Goal: Browse casually: Explore the website without a specific task or goal

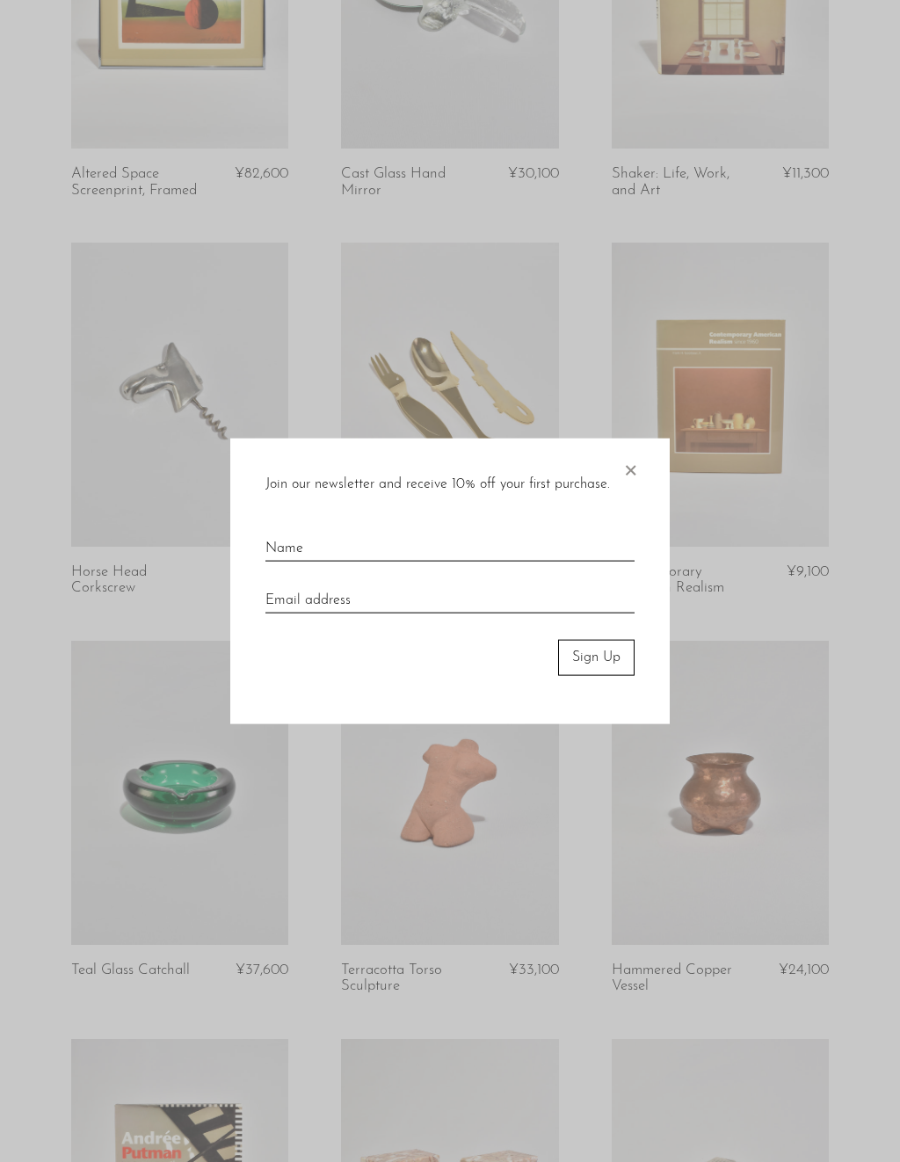
scroll to position [1890, 0]
click at [629, 457] on span "×" at bounding box center [630, 467] width 18 height 56
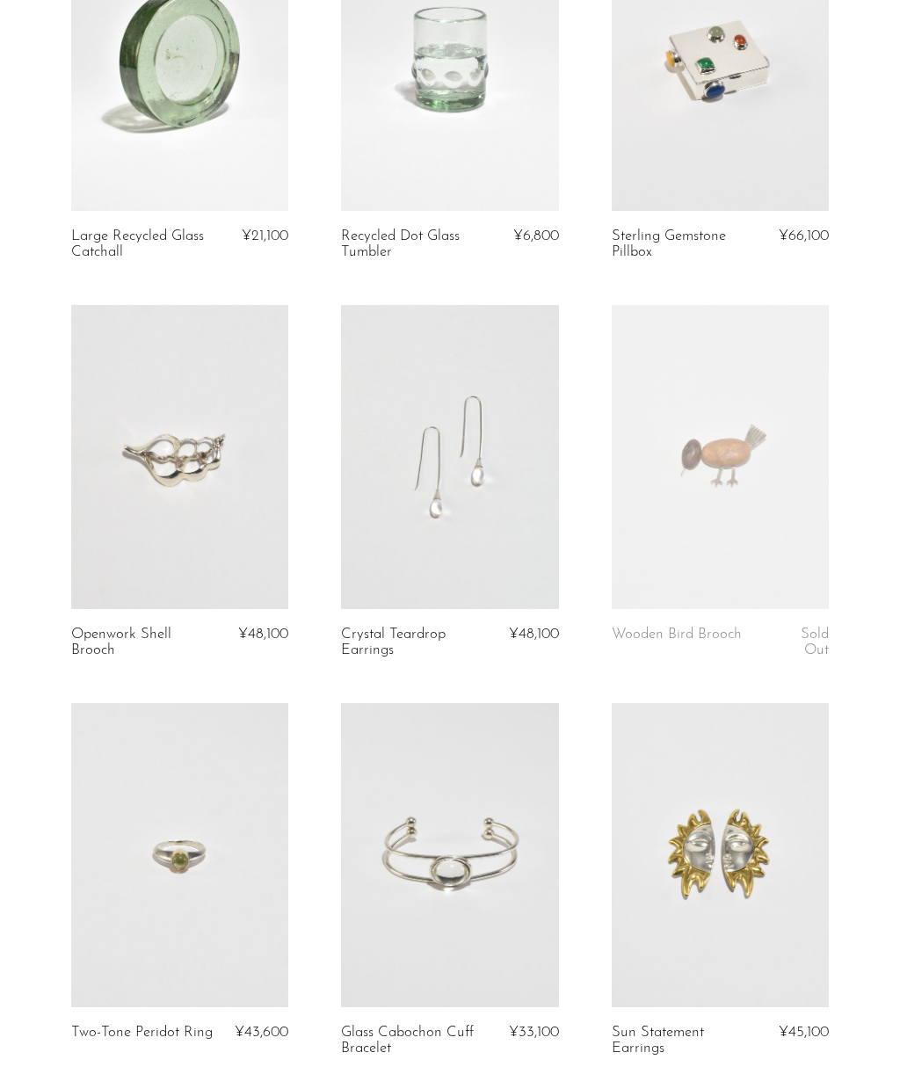
scroll to position [3646, 0]
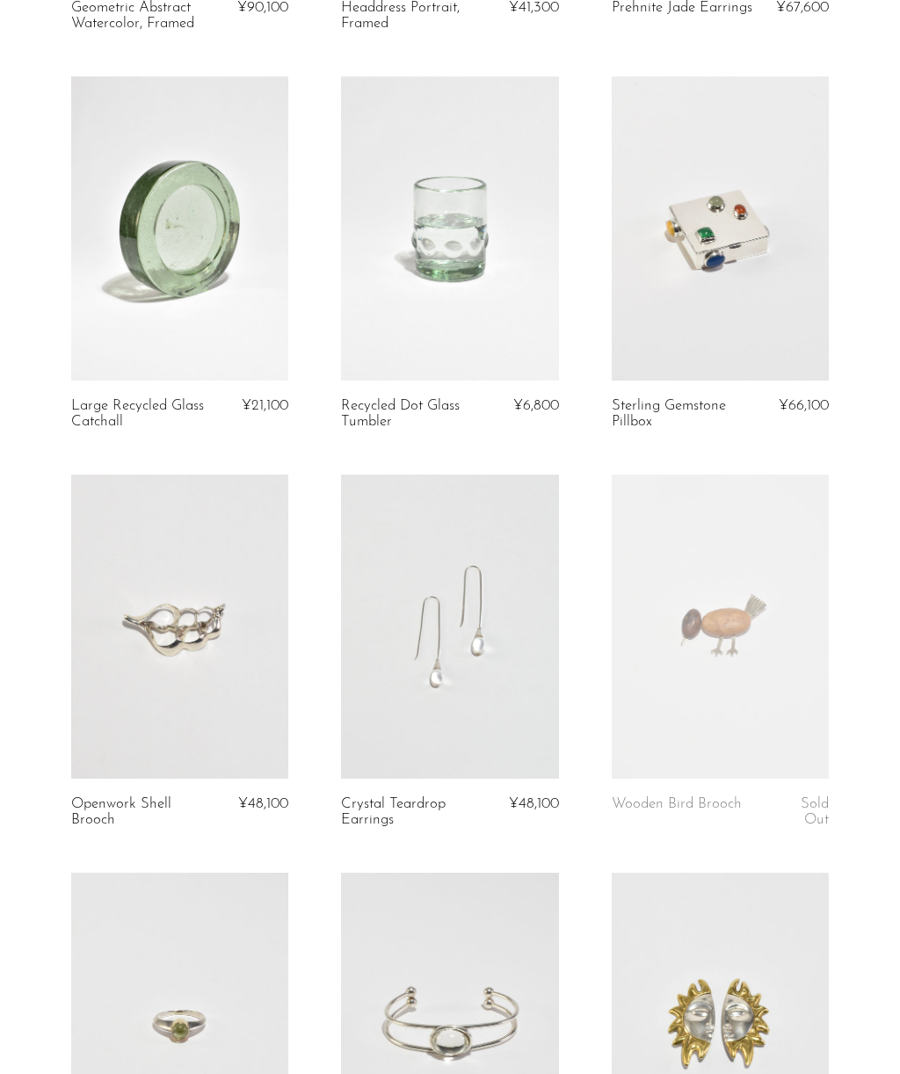
click at [723, 285] on link at bounding box center [720, 228] width 217 height 304
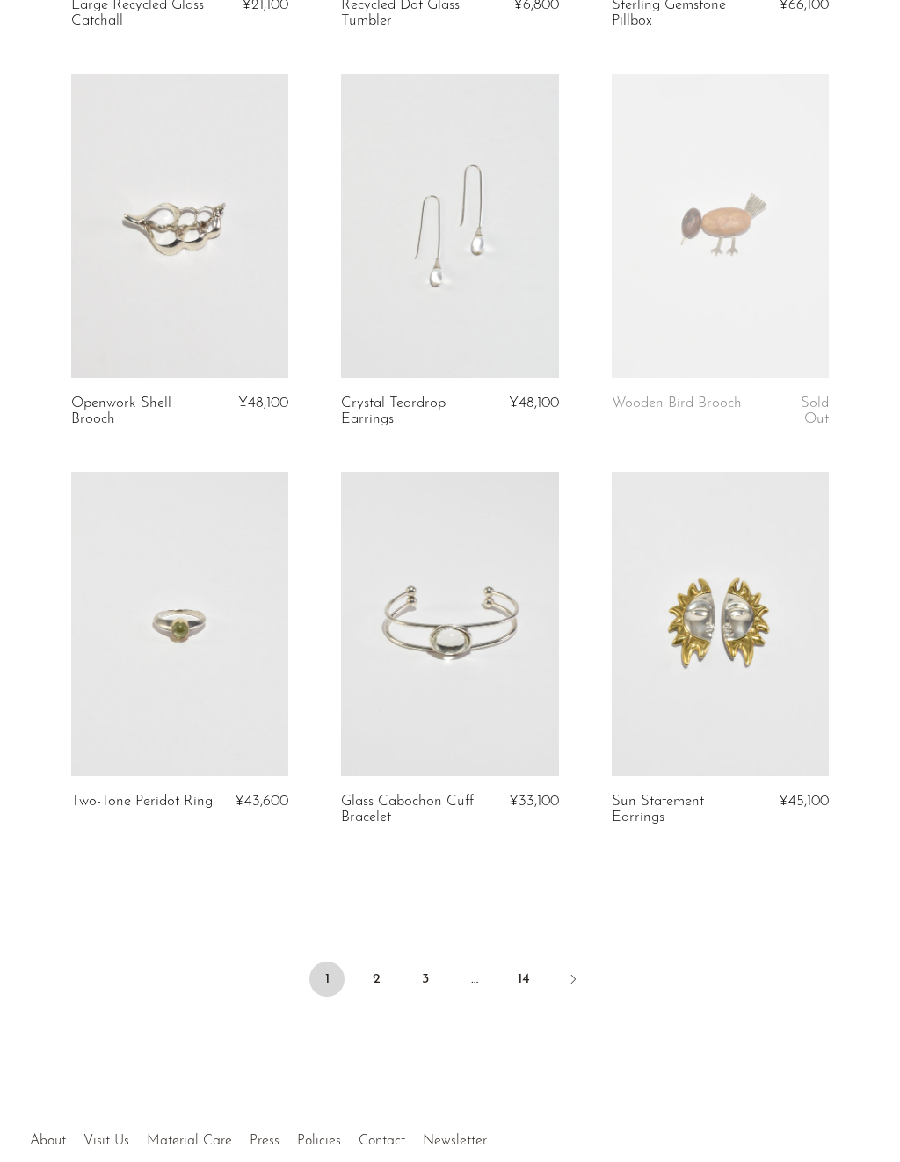
scroll to position [4187, 0]
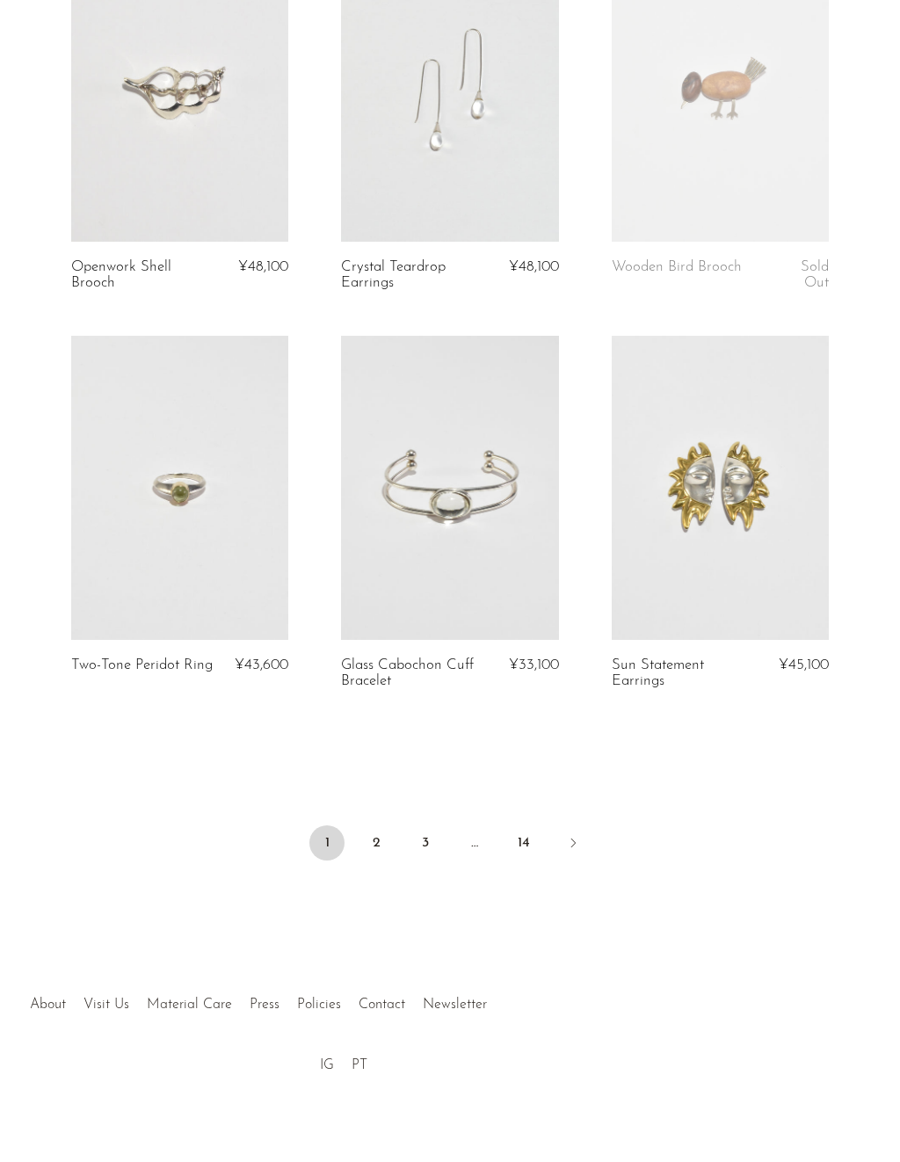
click at [388, 841] on link "2" at bounding box center [376, 842] width 35 height 35
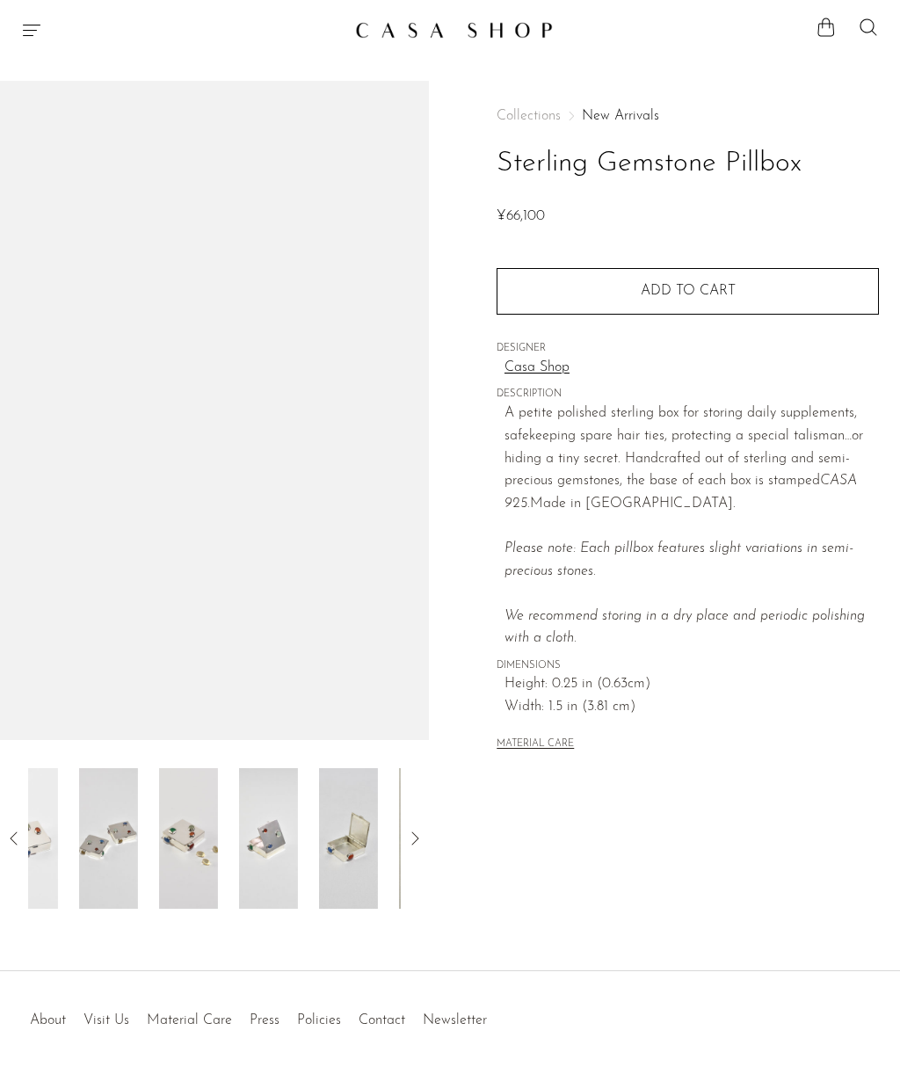
click at [319, 816] on img at bounding box center [348, 838] width 59 height 141
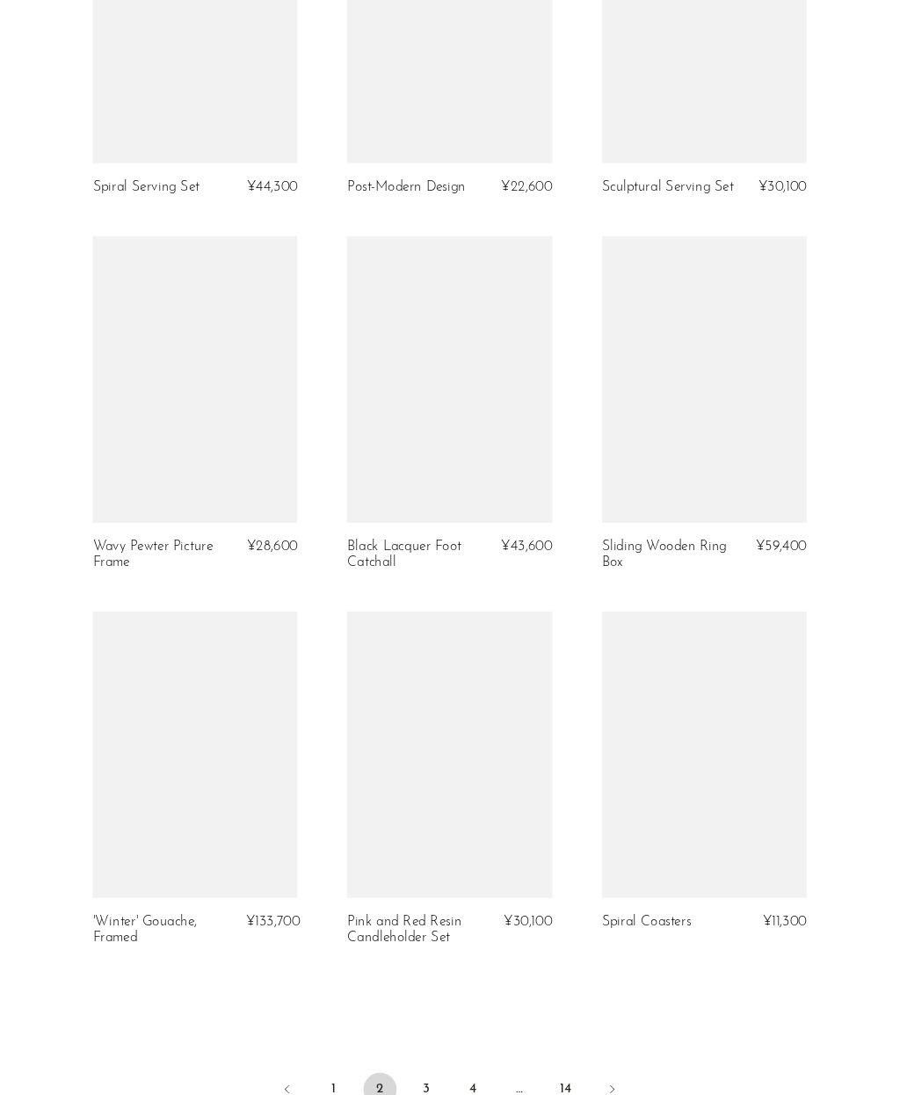
scroll to position [3820, 0]
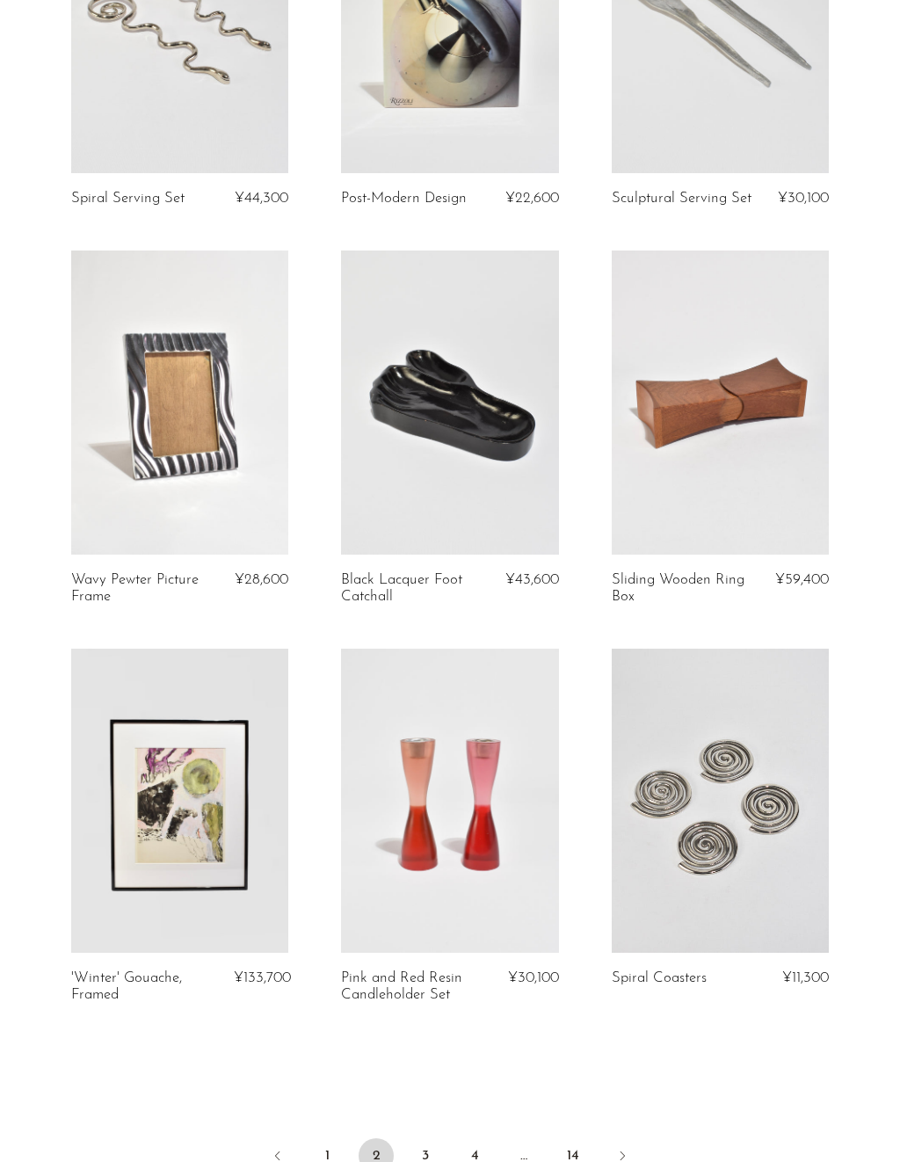
click at [708, 440] on link at bounding box center [720, 402] width 217 height 304
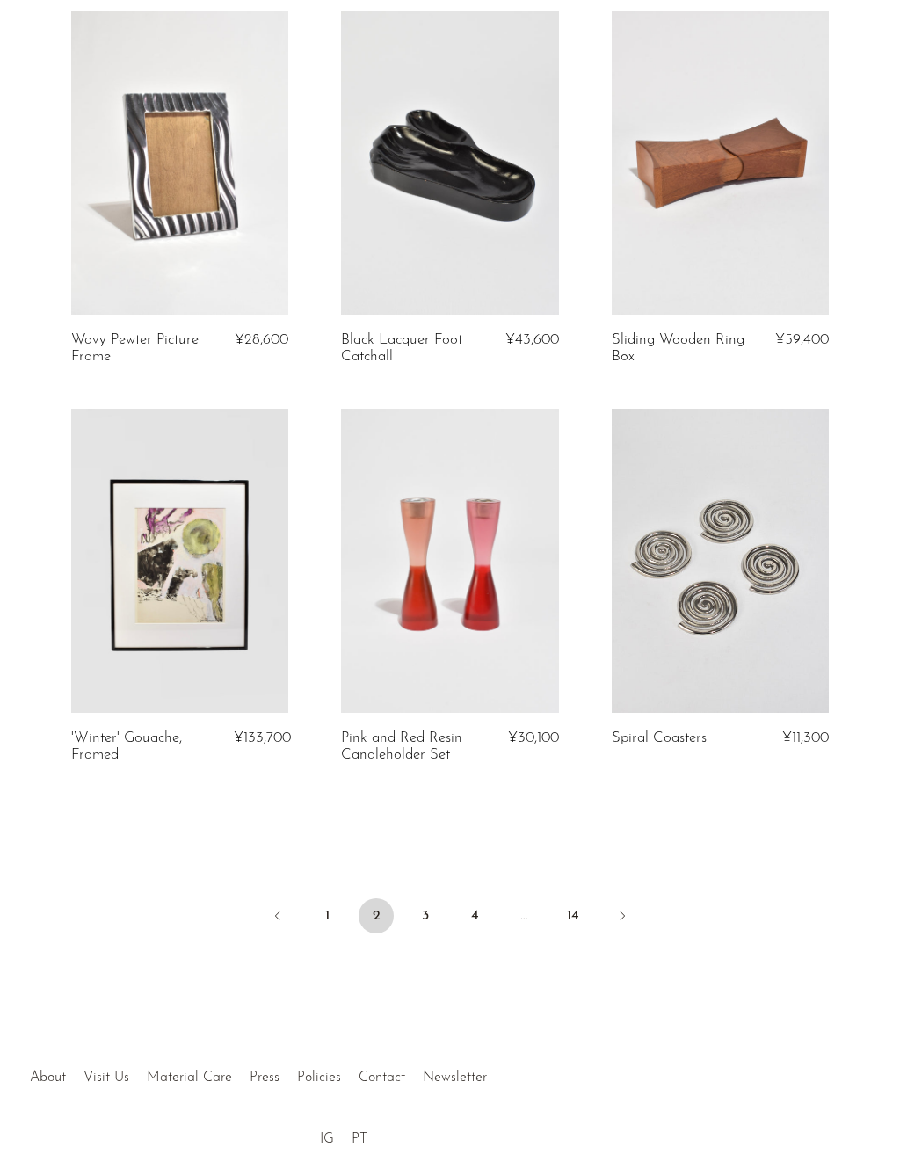
scroll to position [4139, 0]
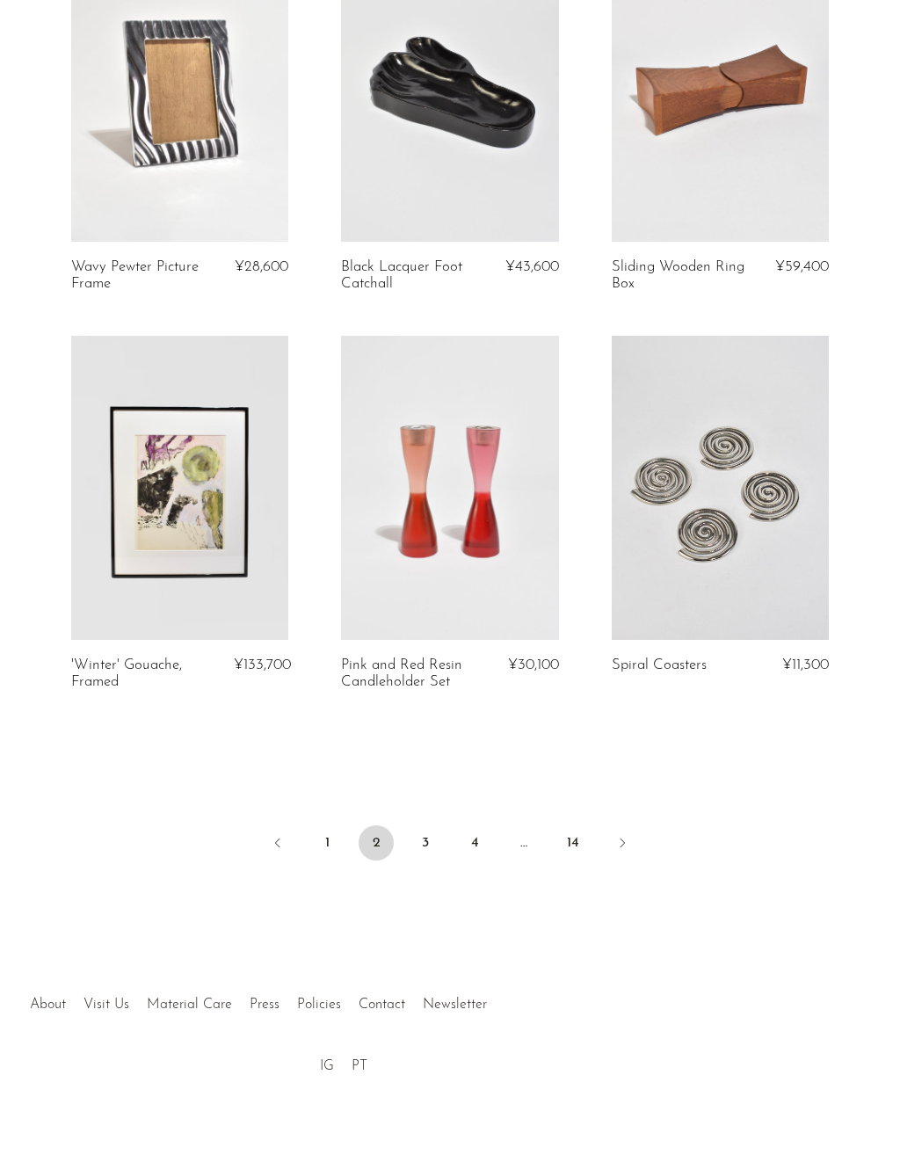
click at [422, 843] on link "3" at bounding box center [425, 842] width 35 height 35
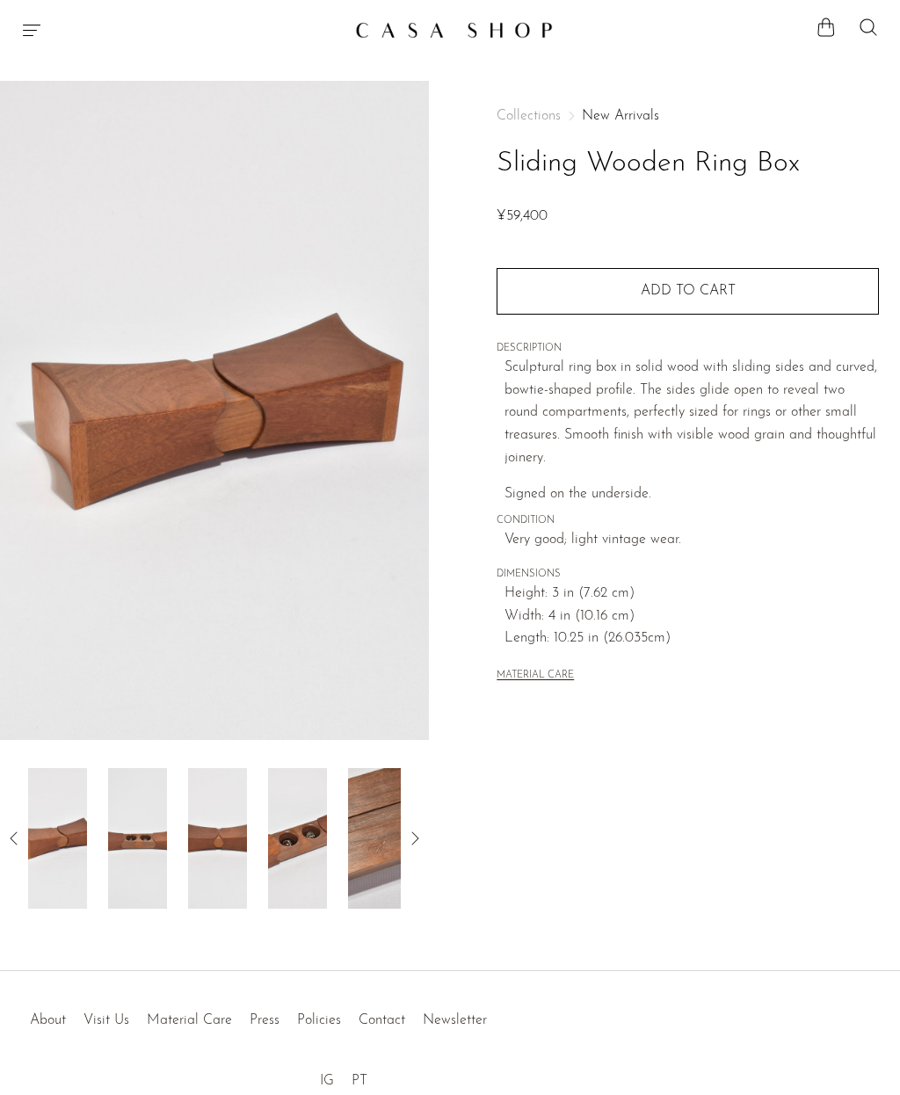
click at [268, 800] on img at bounding box center [297, 838] width 59 height 141
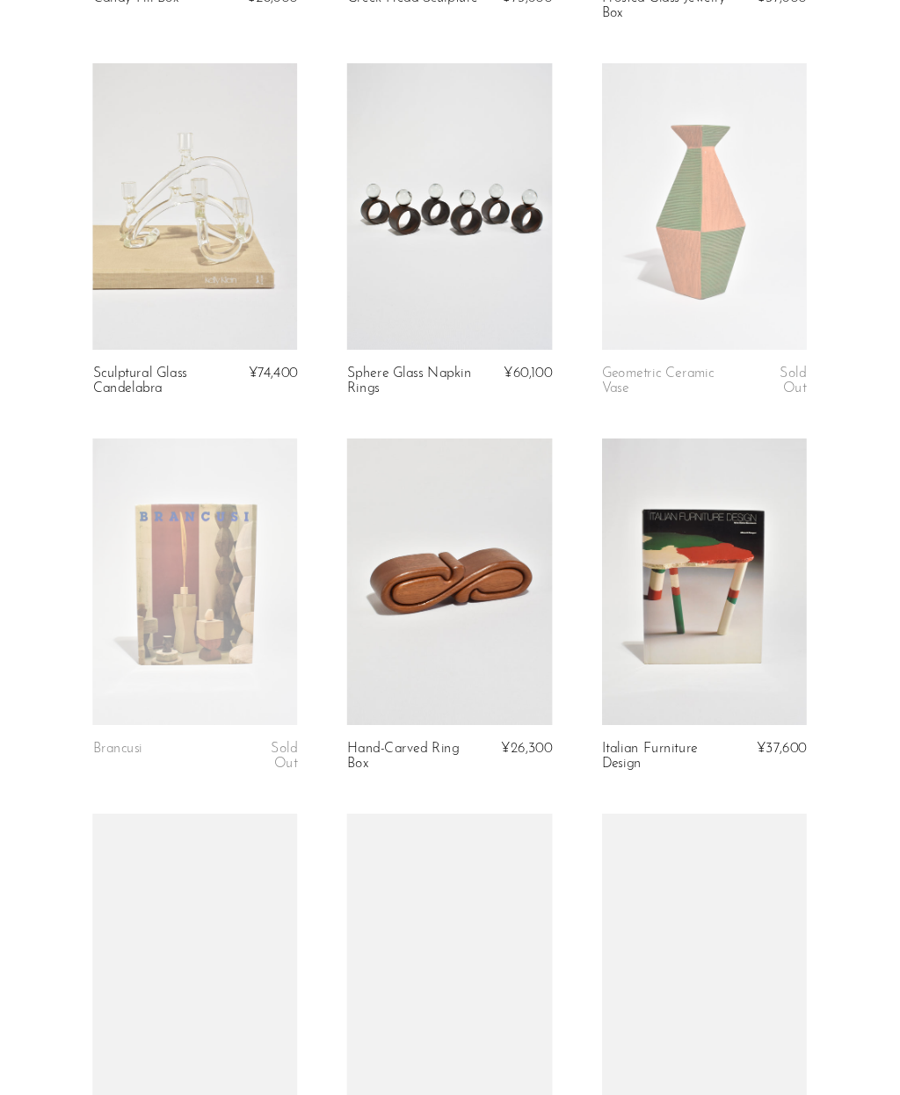
scroll to position [464, 0]
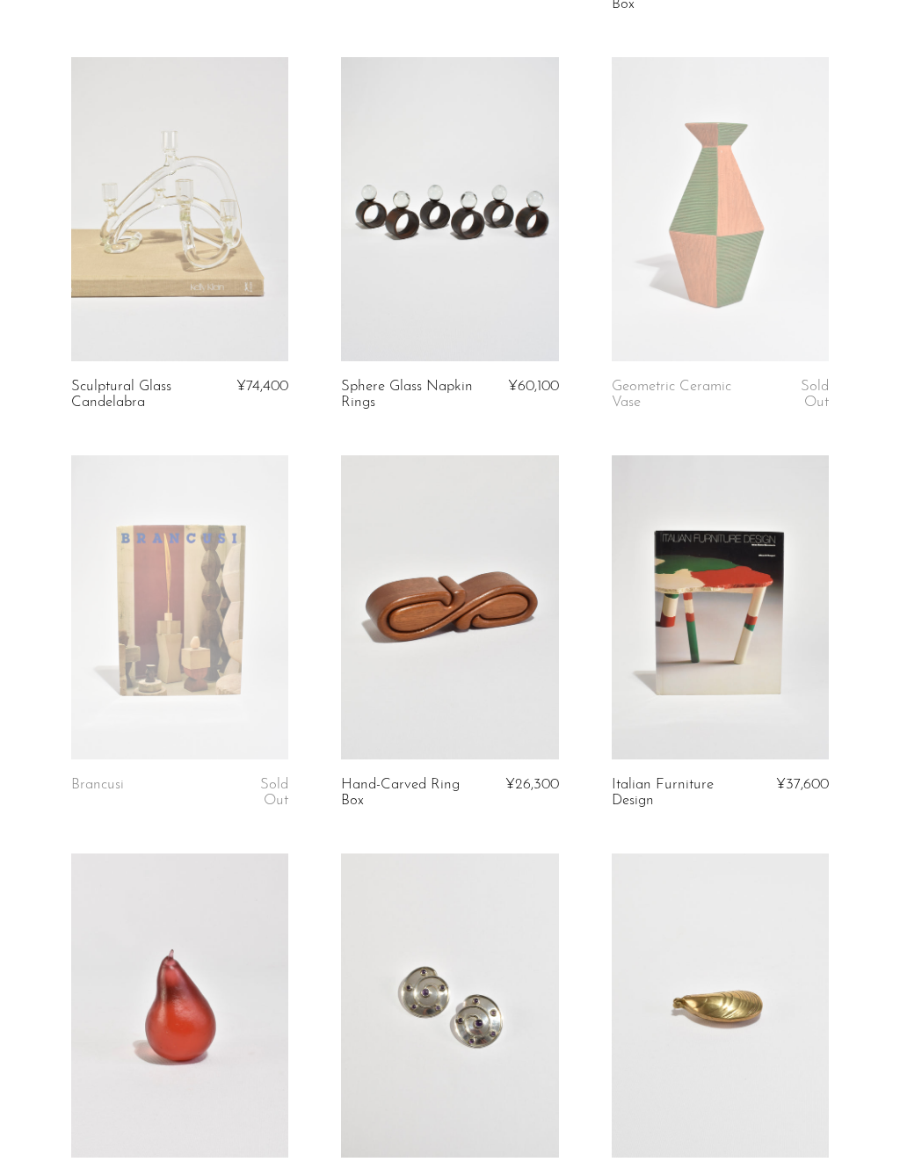
click at [411, 666] on link at bounding box center [449, 607] width 217 height 304
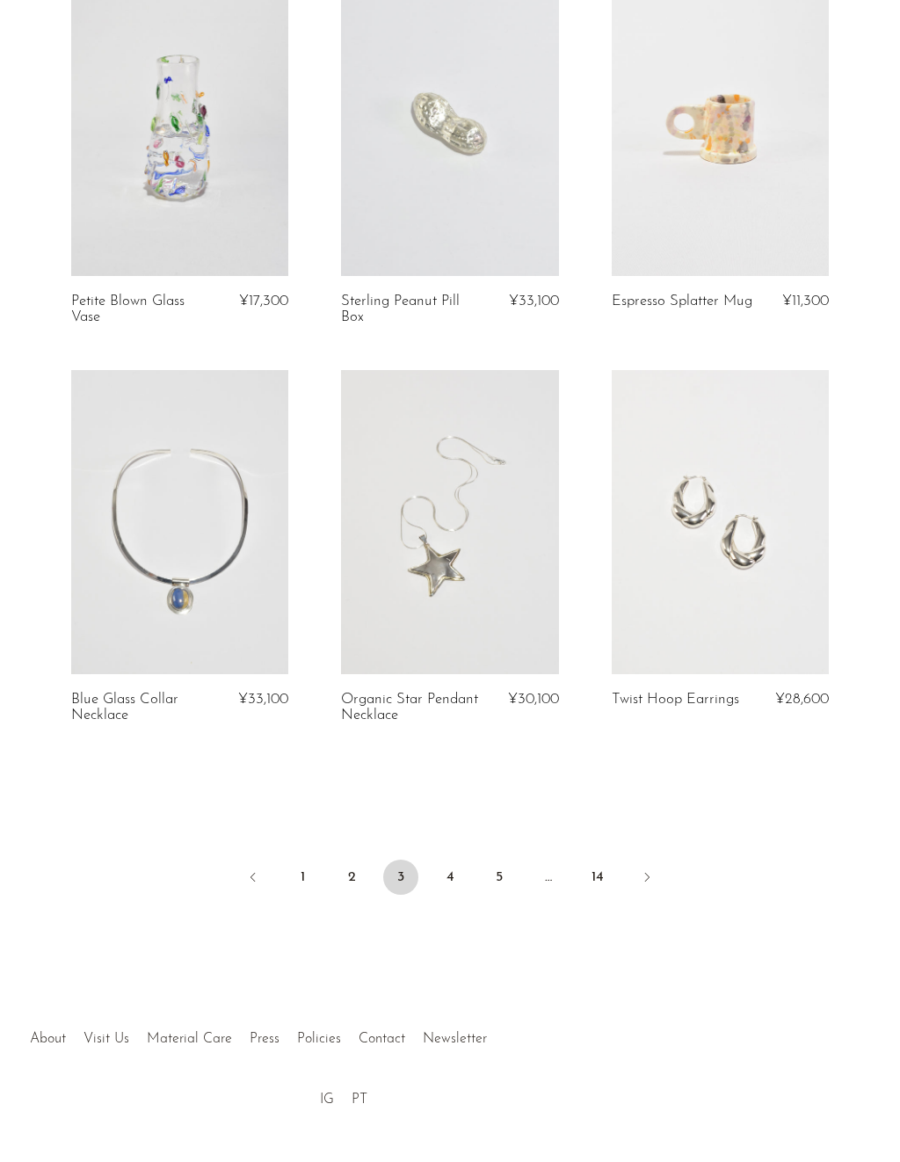
scroll to position [4150, 0]
click at [449, 858] on link "4" at bounding box center [449, 875] width 35 height 35
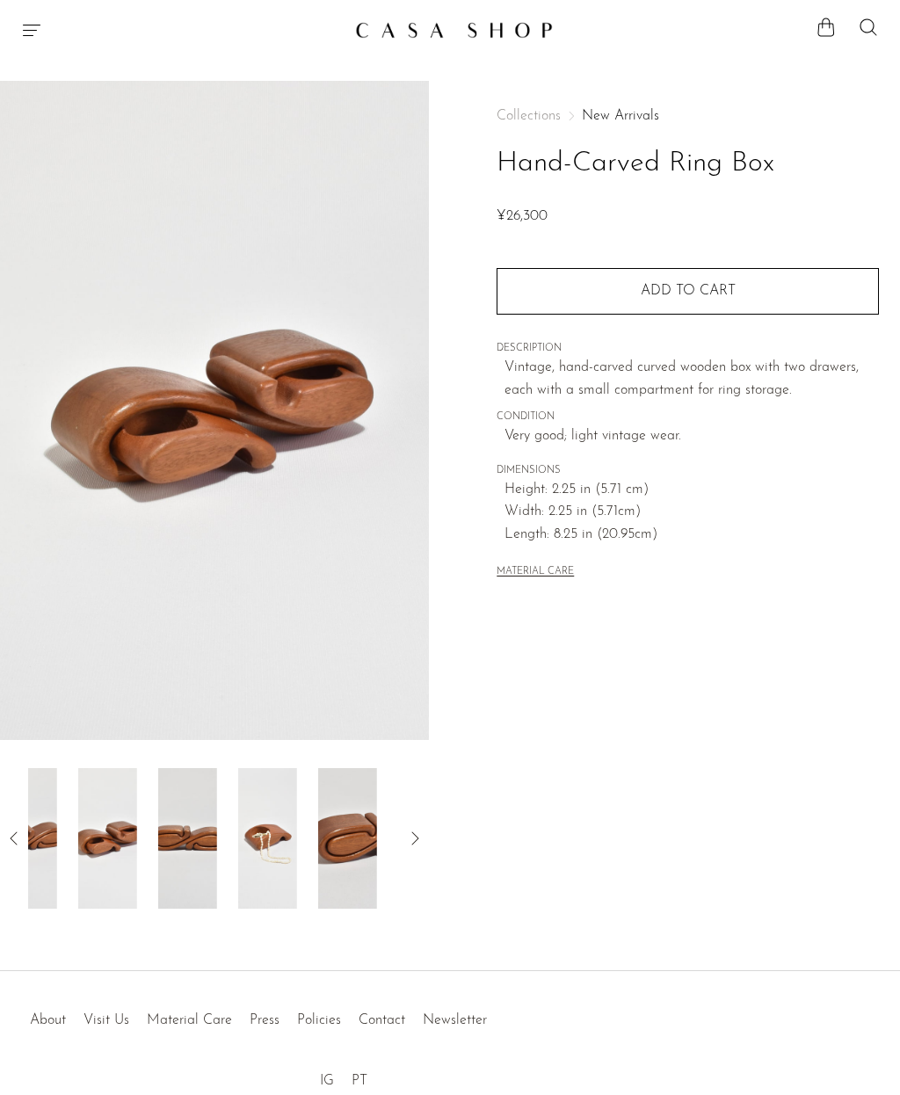
click at [147, 807] on div at bounding box center [214, 838] width 373 height 141
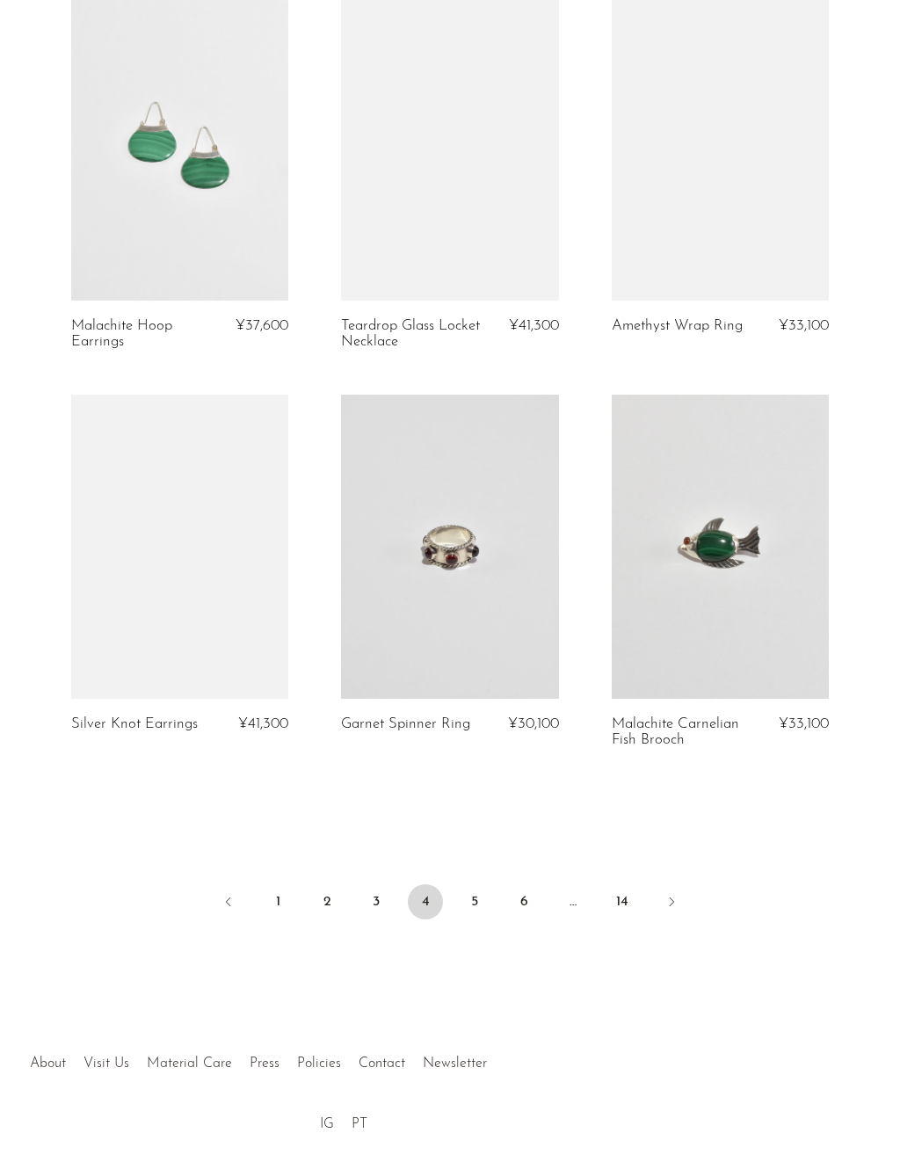
scroll to position [4171, 0]
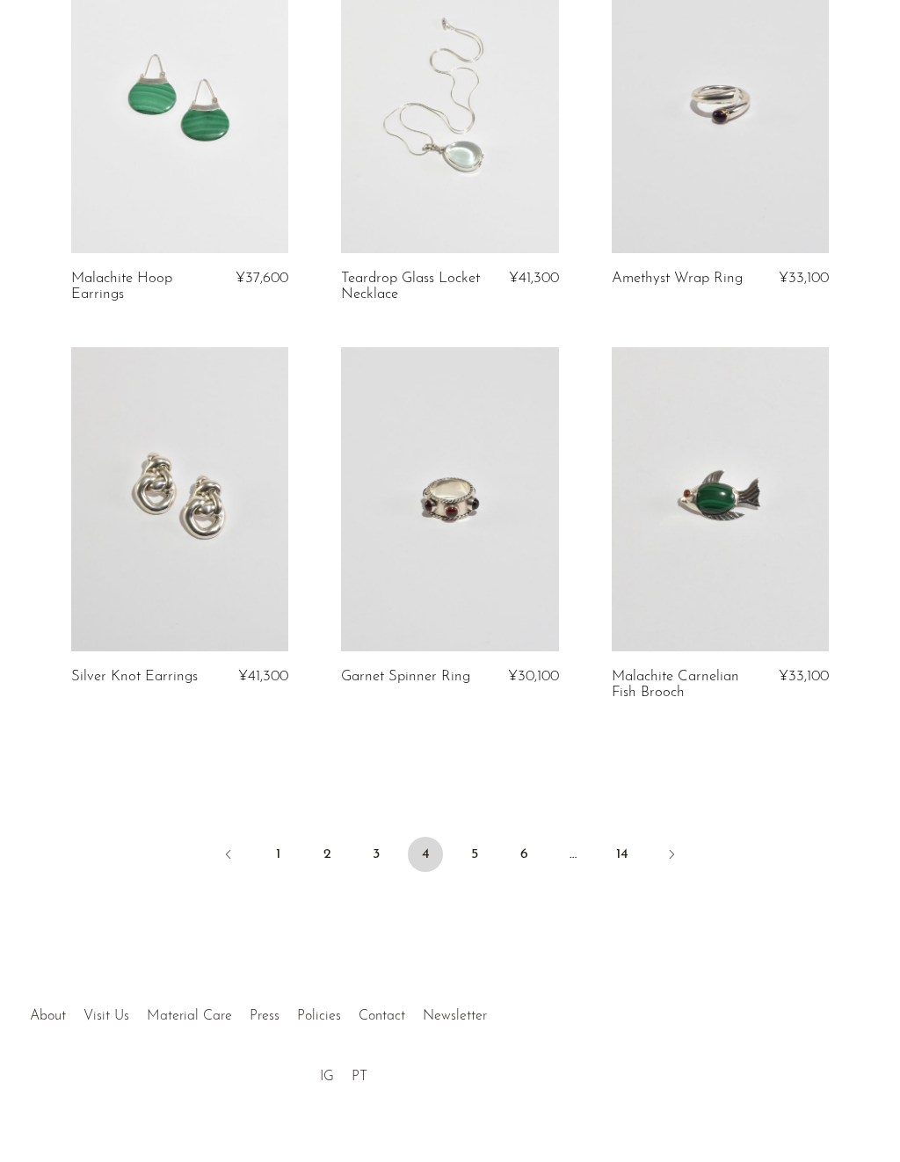
click at [477, 837] on link "5" at bounding box center [474, 854] width 35 height 35
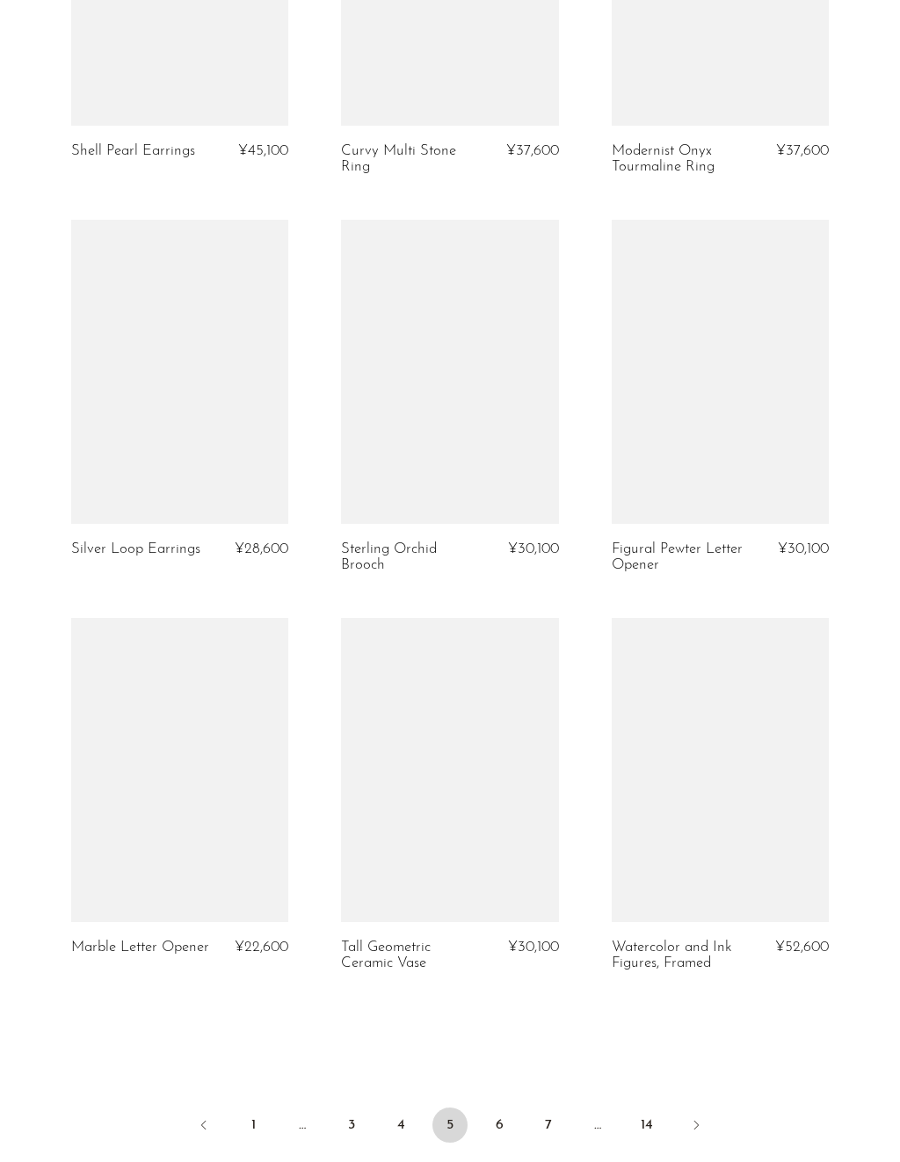
scroll to position [3902, 0]
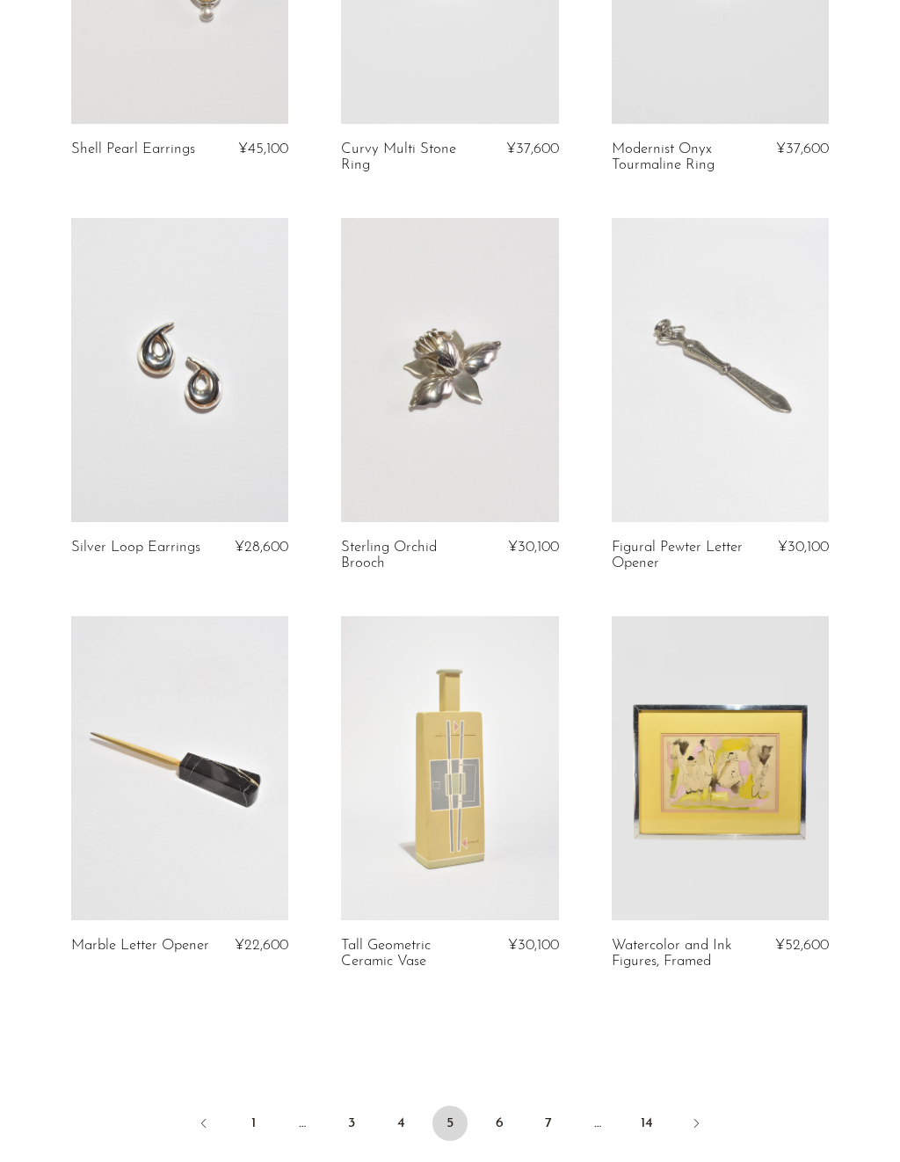
click at [484, 1094] on li "6" at bounding box center [499, 1125] width 35 height 39
click at [500, 1094] on link "6" at bounding box center [499, 1123] width 35 height 35
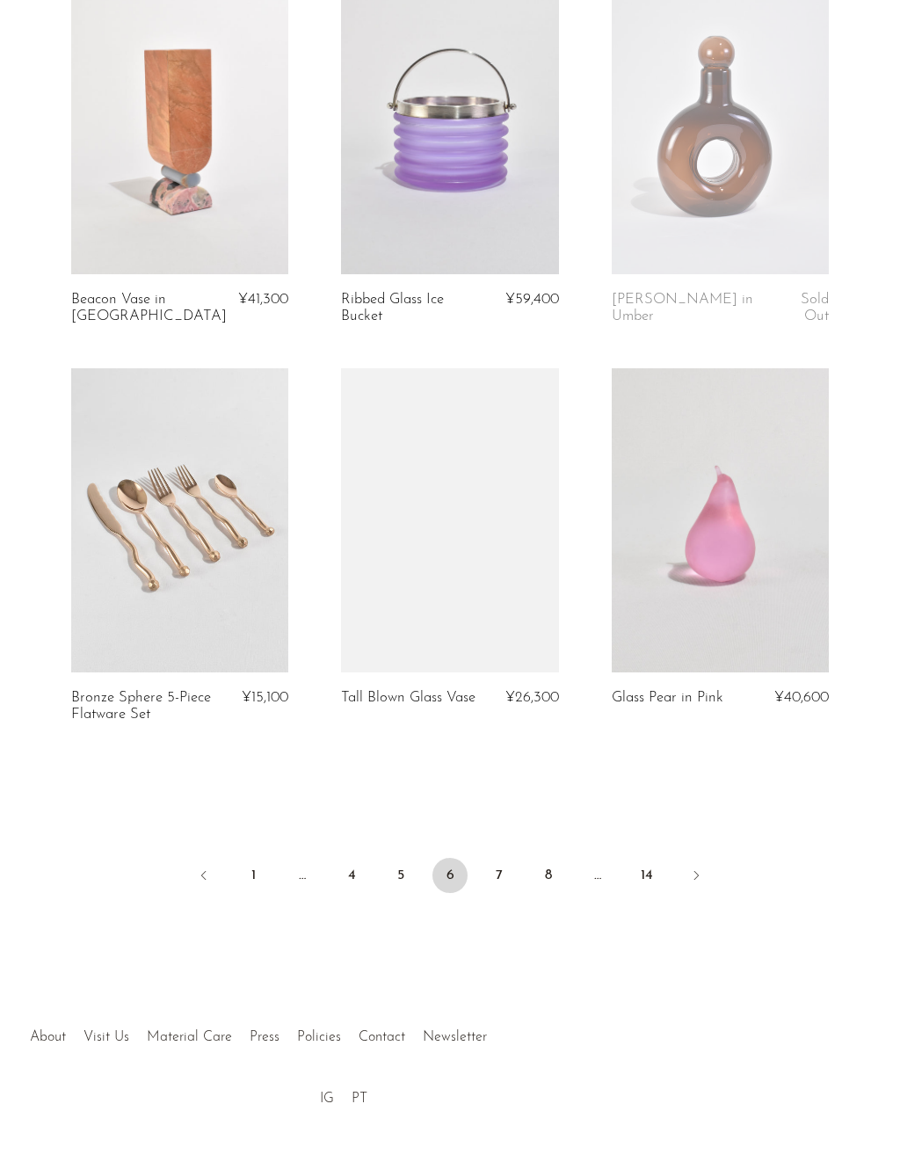
scroll to position [4155, 0]
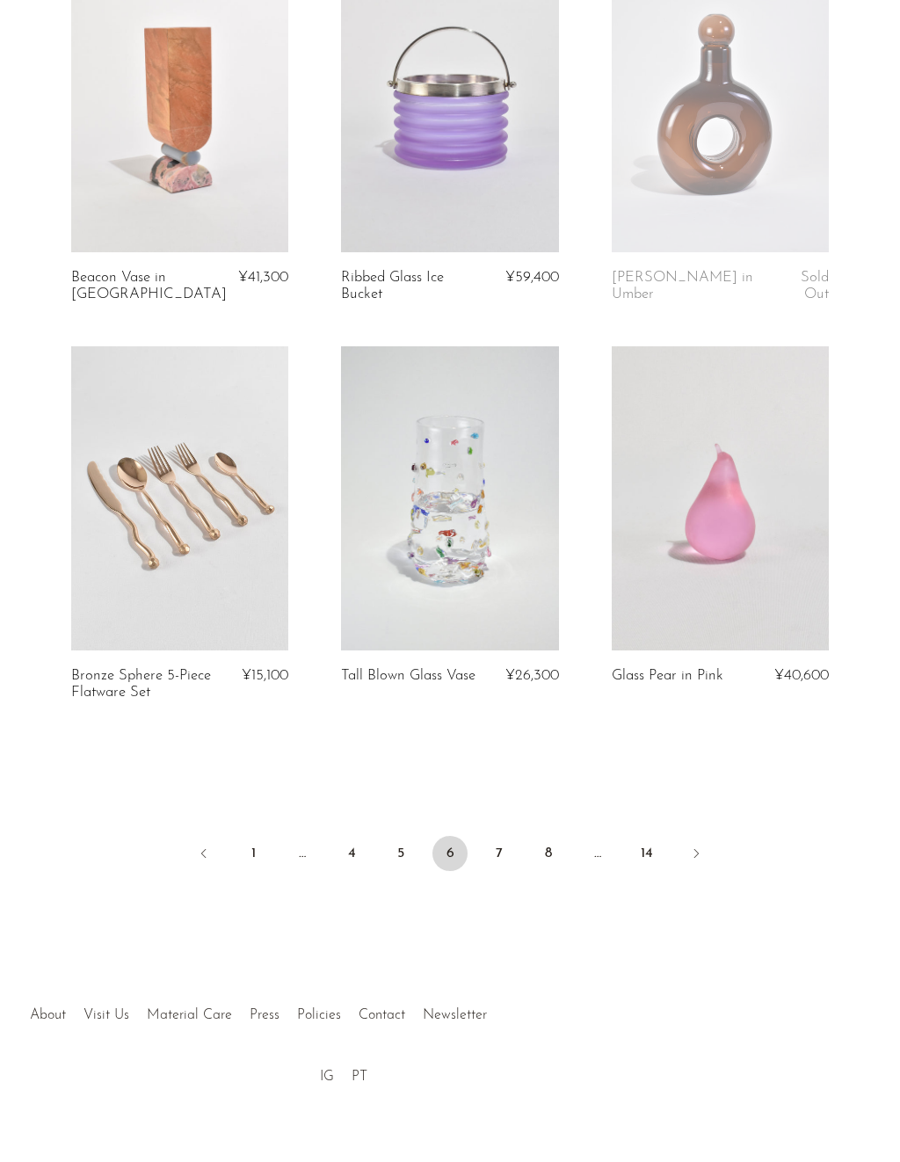
click at [513, 849] on link "7" at bounding box center [499, 853] width 35 height 35
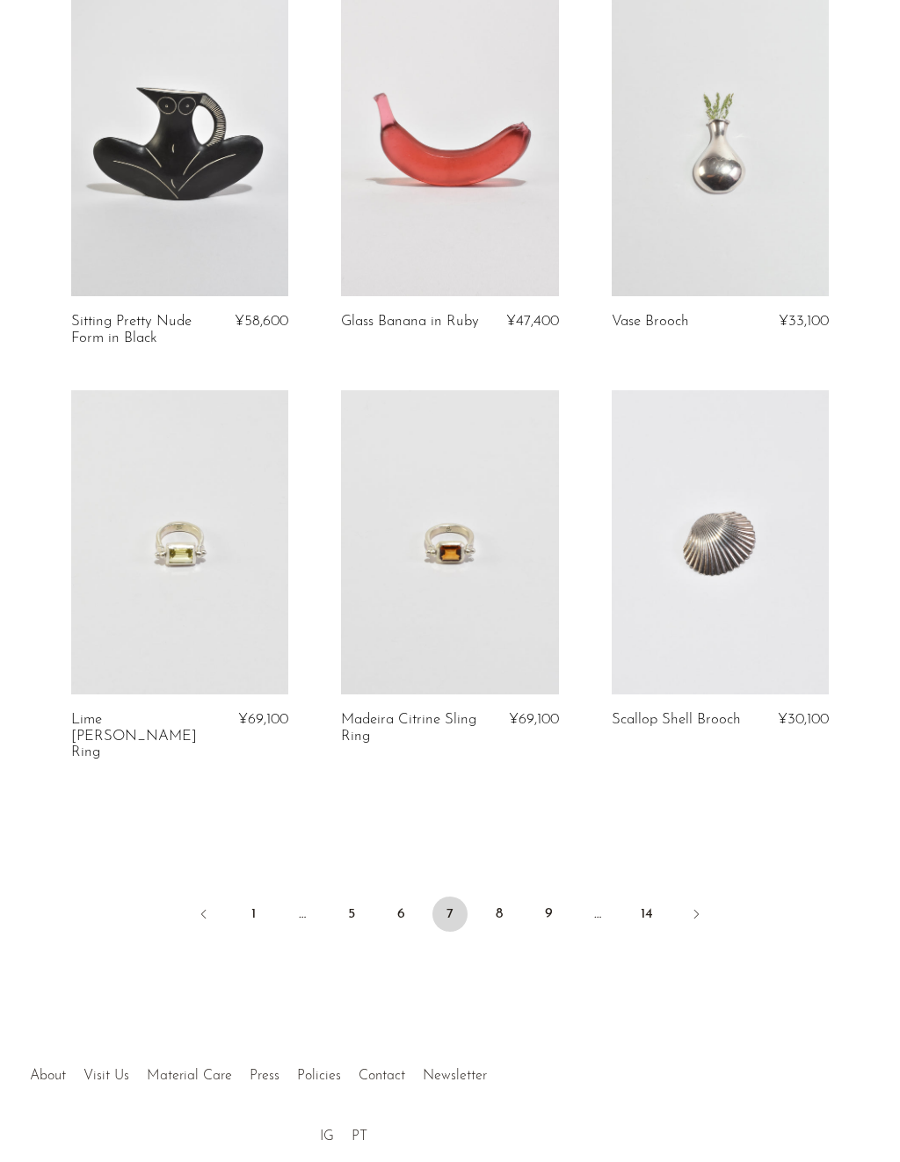
scroll to position [4155, 0]
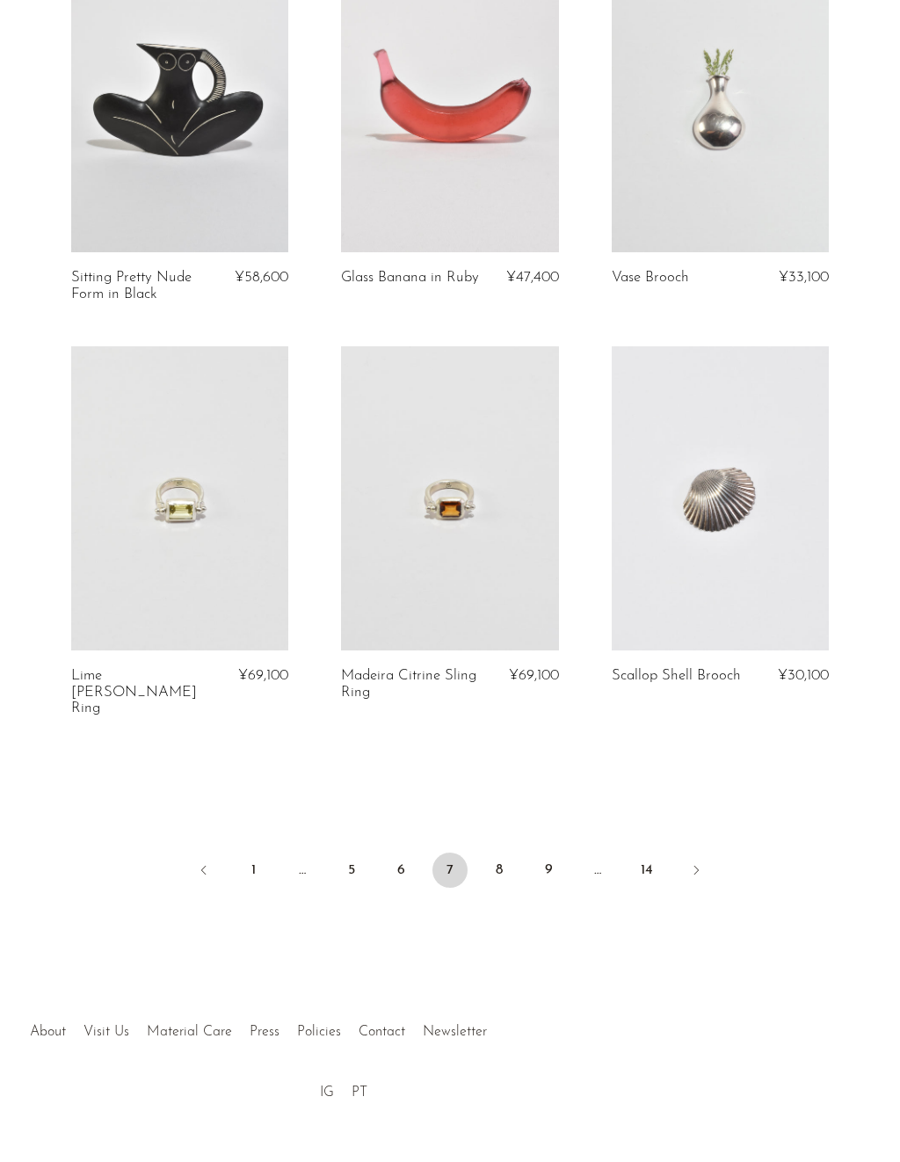
click at [502, 853] on link "8" at bounding box center [499, 870] width 35 height 35
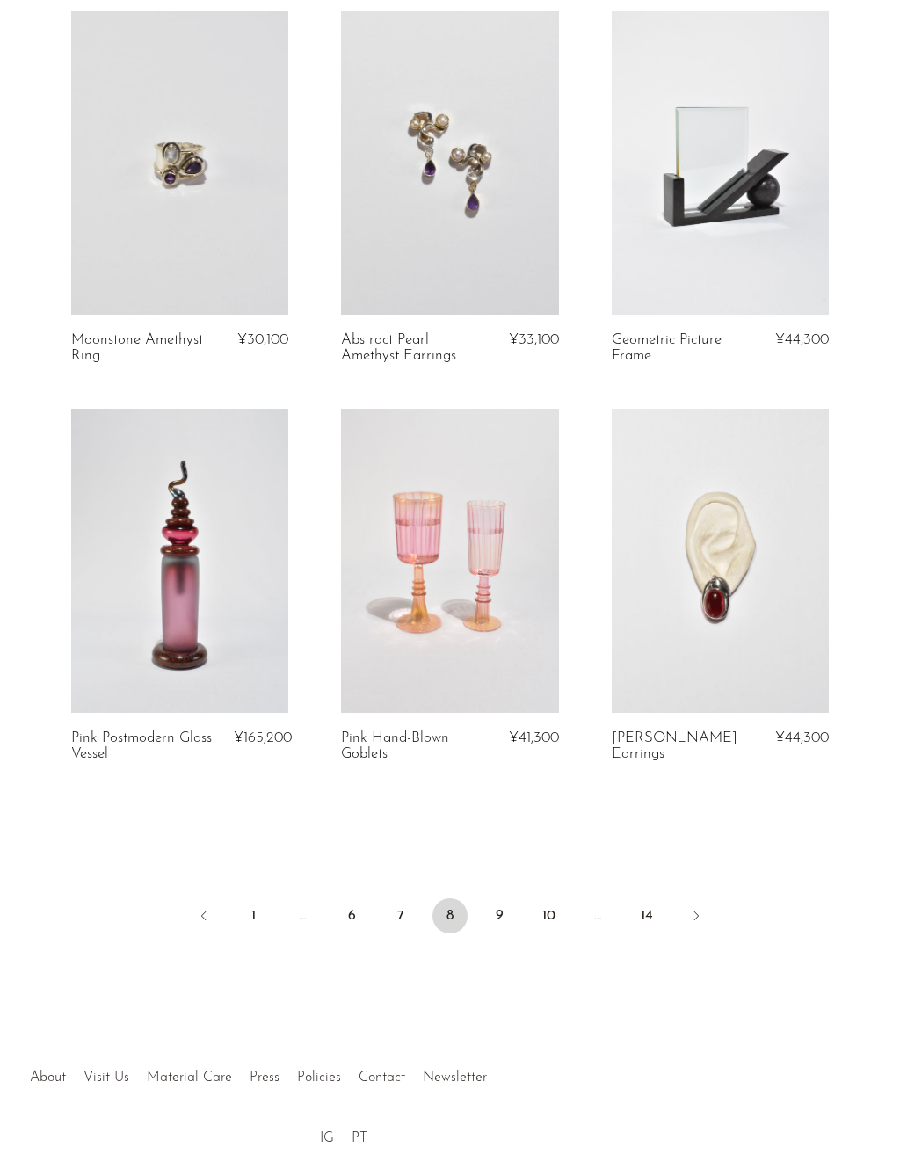
scroll to position [4079, 0]
click at [494, 896] on link "9" at bounding box center [499, 913] width 35 height 35
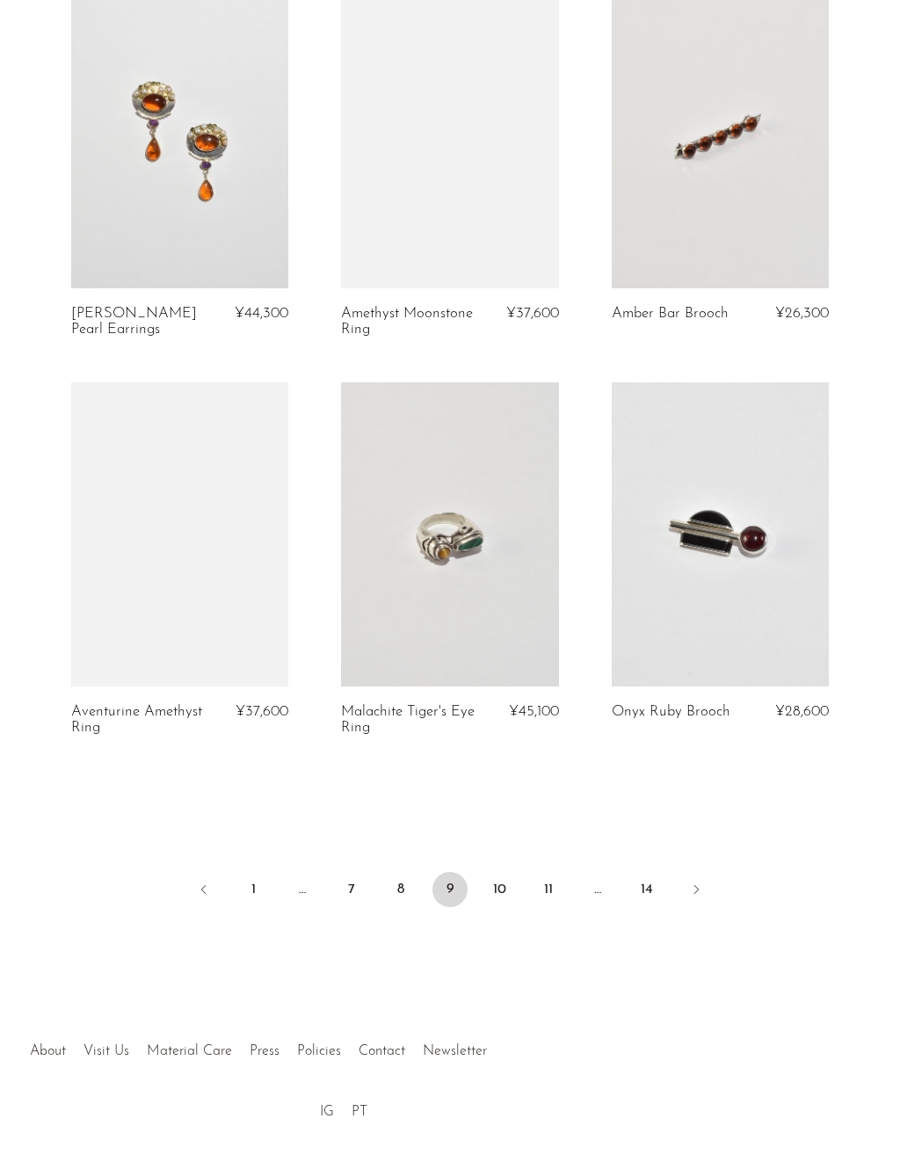
scroll to position [4155, 0]
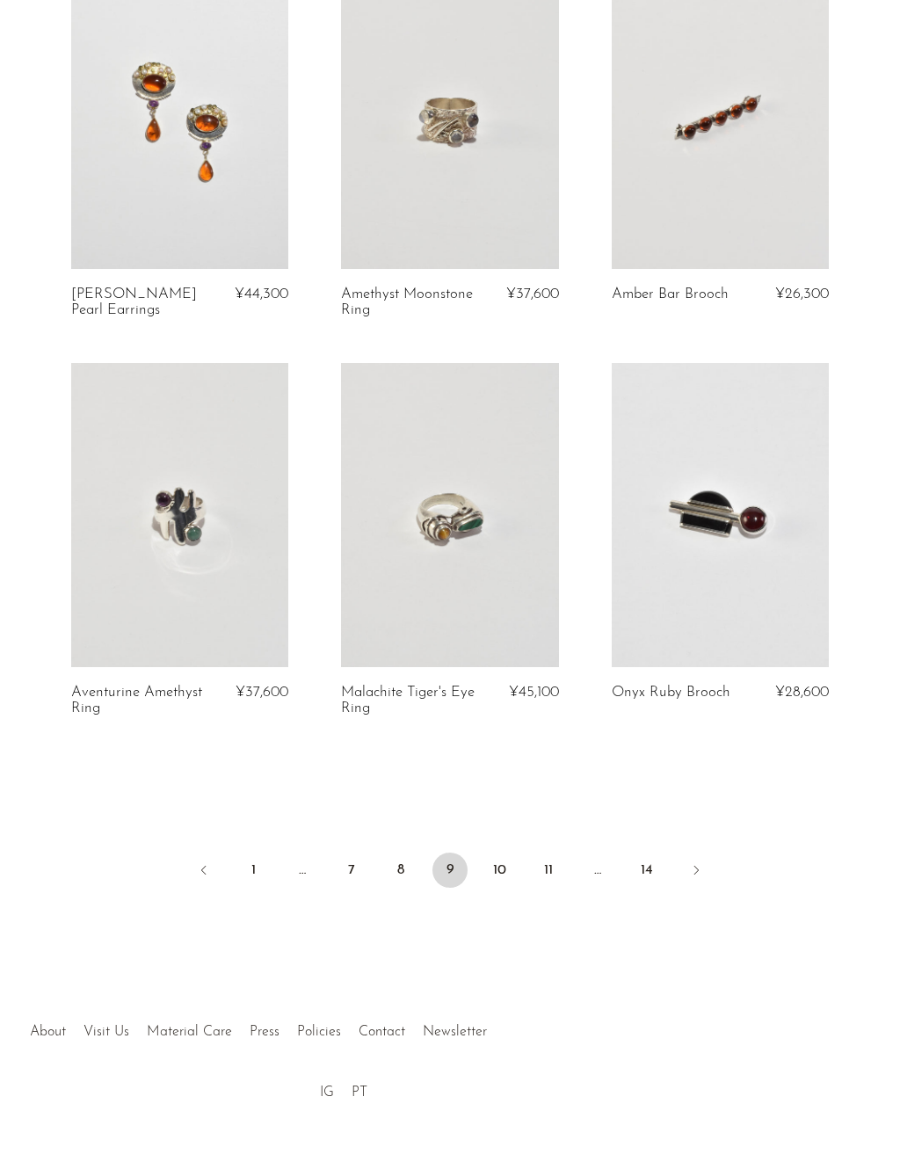
click at [502, 853] on link "10" at bounding box center [499, 870] width 35 height 35
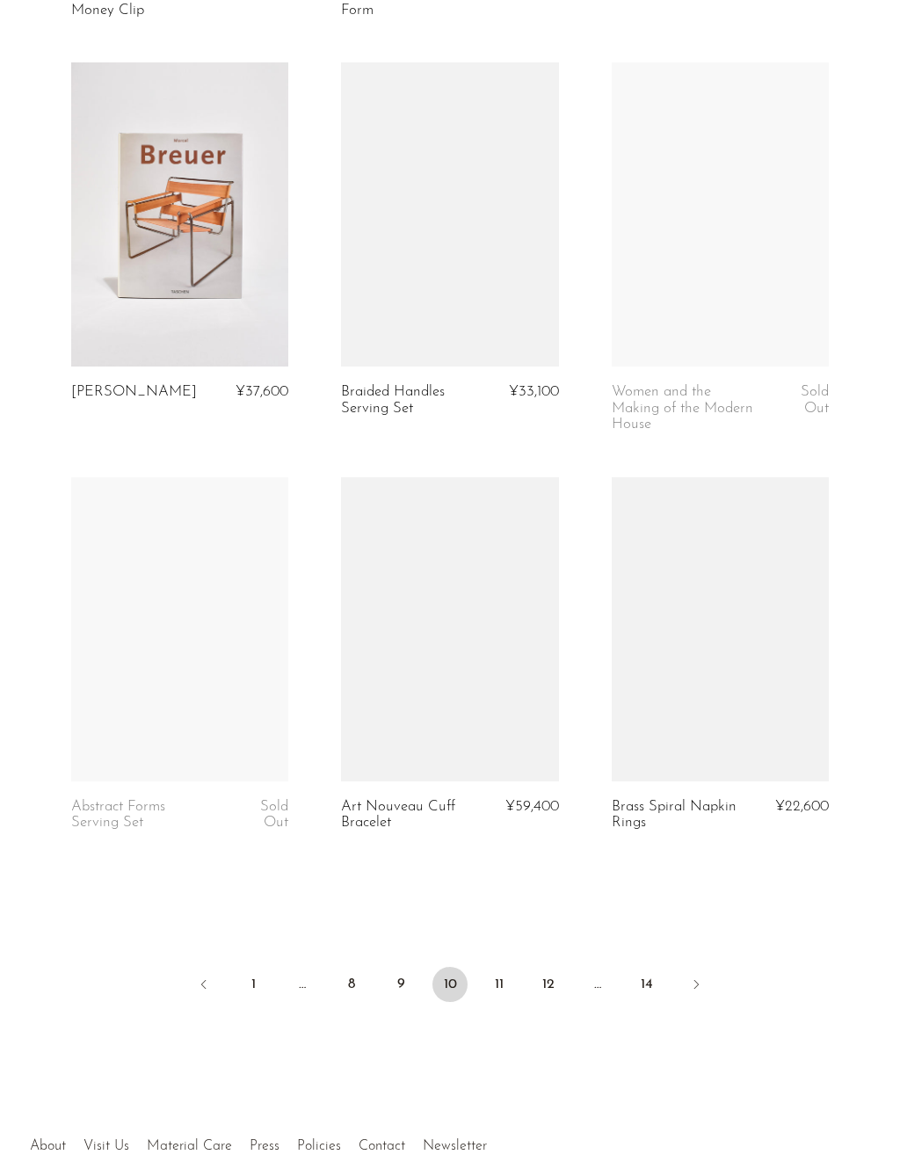
scroll to position [4171, 0]
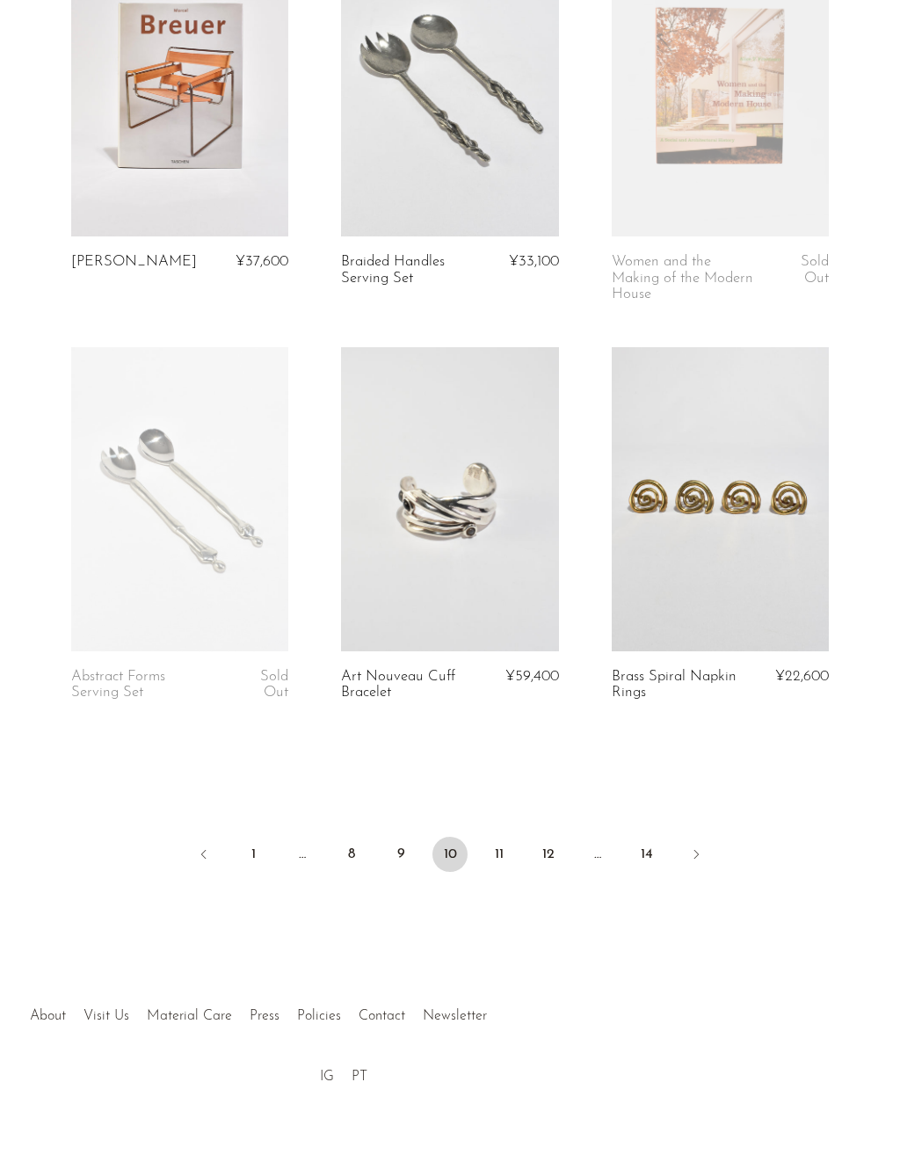
click at [497, 842] on link "11" at bounding box center [499, 854] width 35 height 35
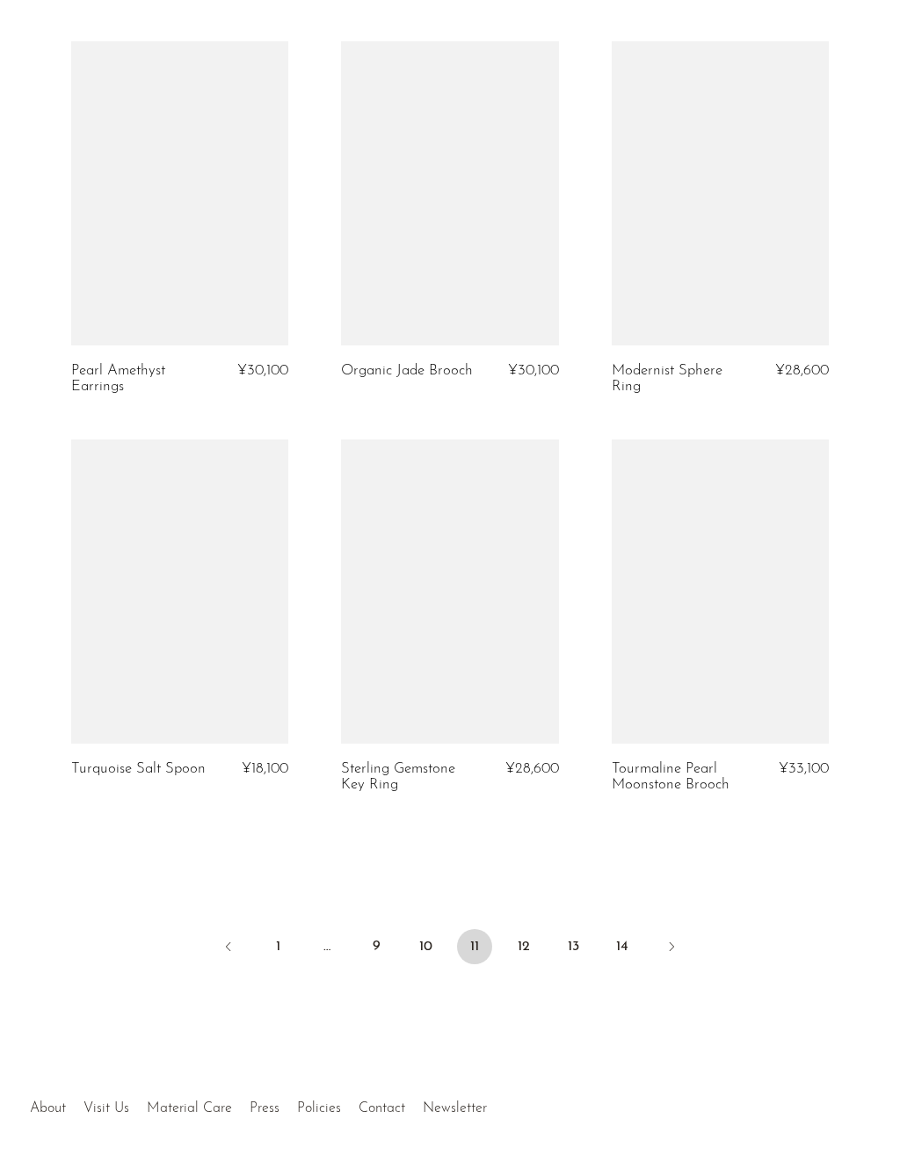
scroll to position [4155, 0]
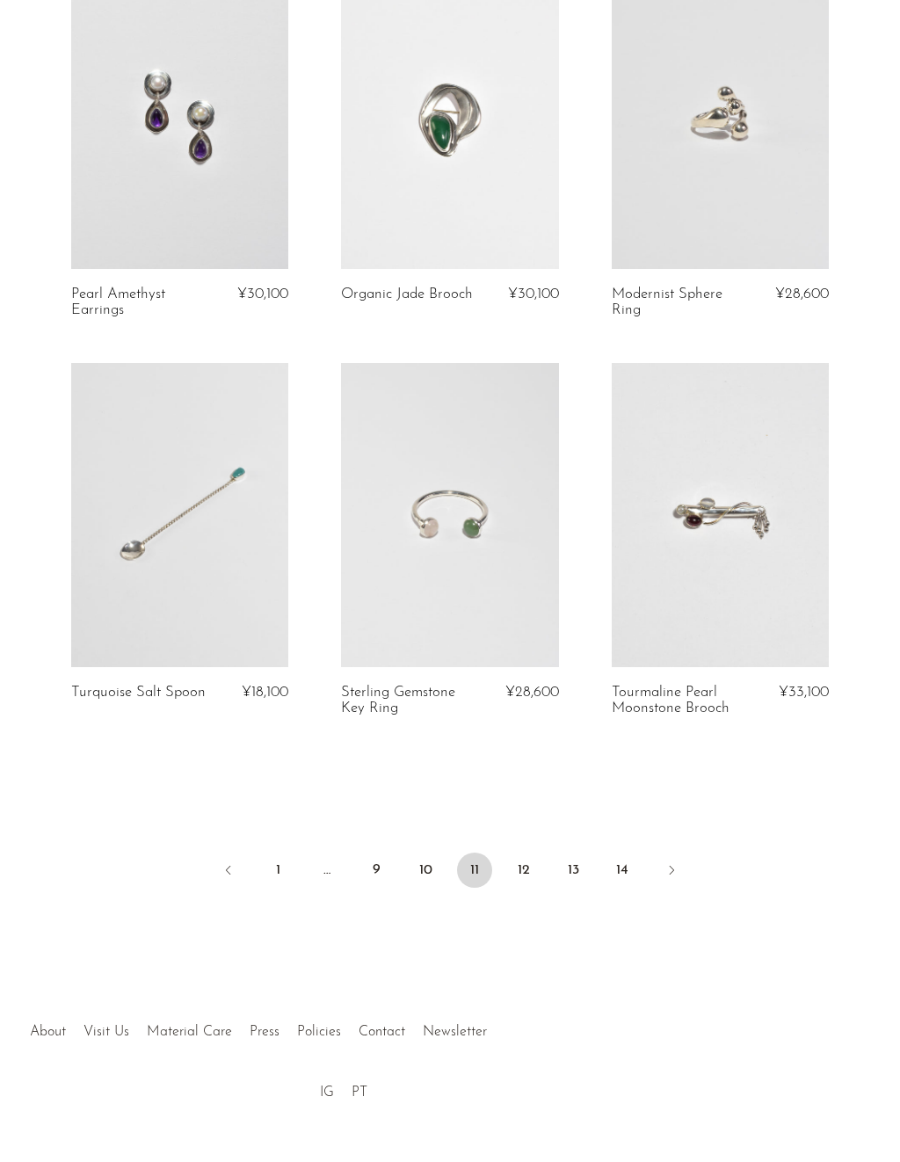
click at [533, 853] on link "12" at bounding box center [523, 870] width 35 height 35
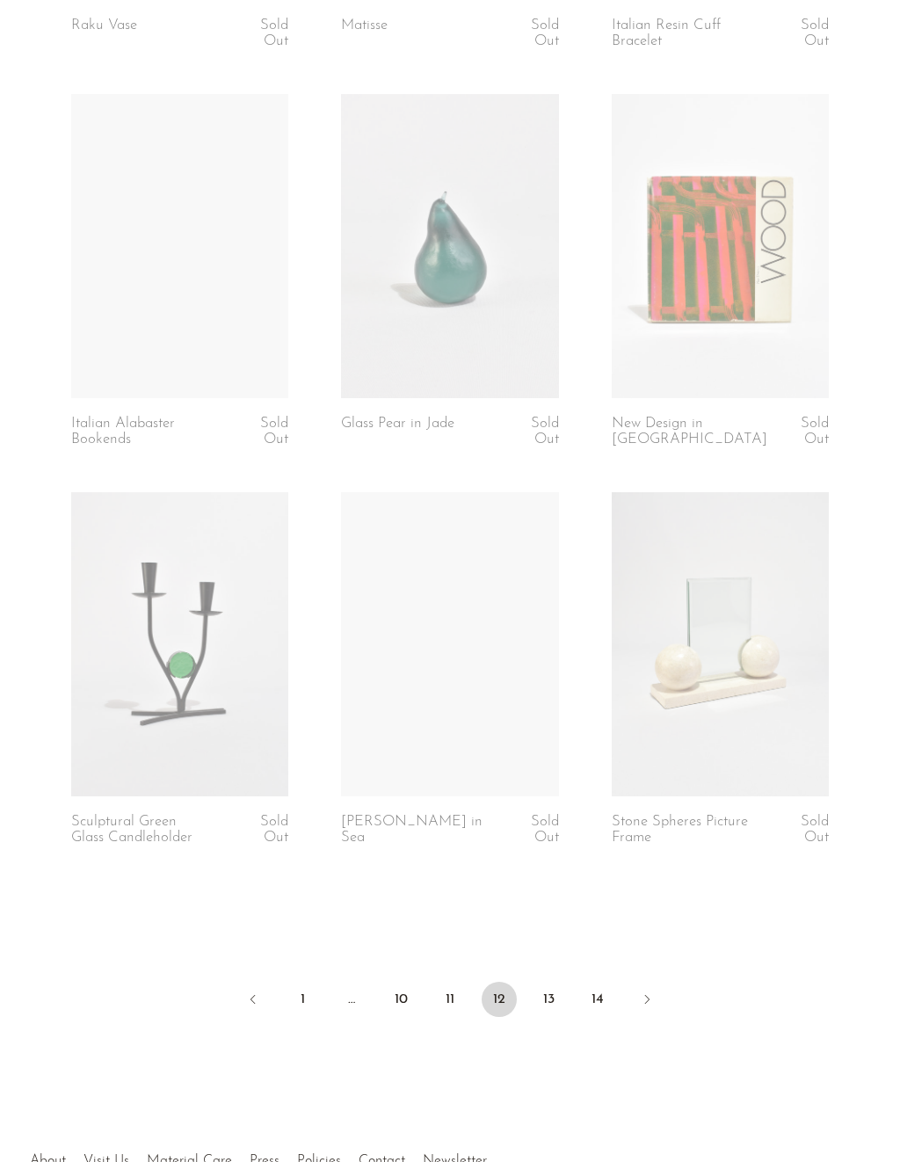
scroll to position [4171, 0]
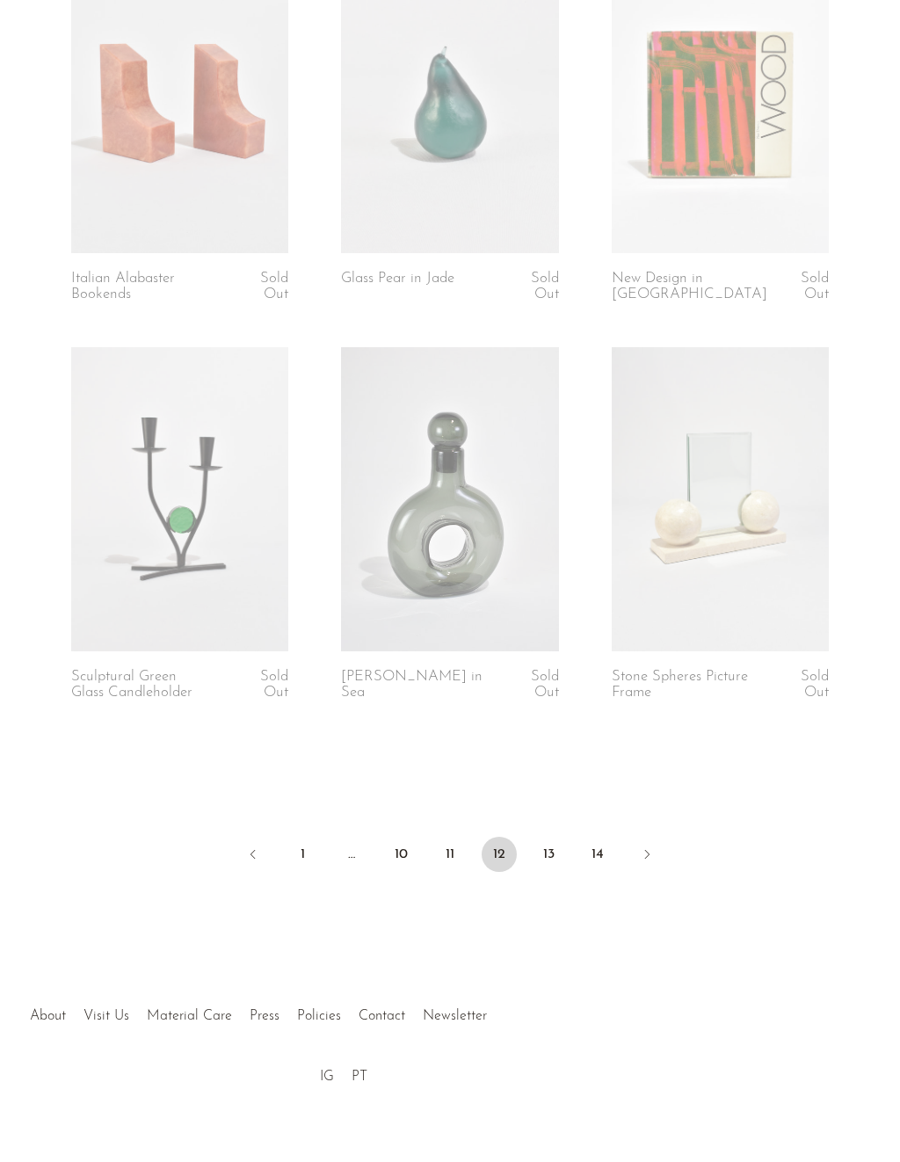
click at [552, 837] on link "13" at bounding box center [548, 854] width 35 height 35
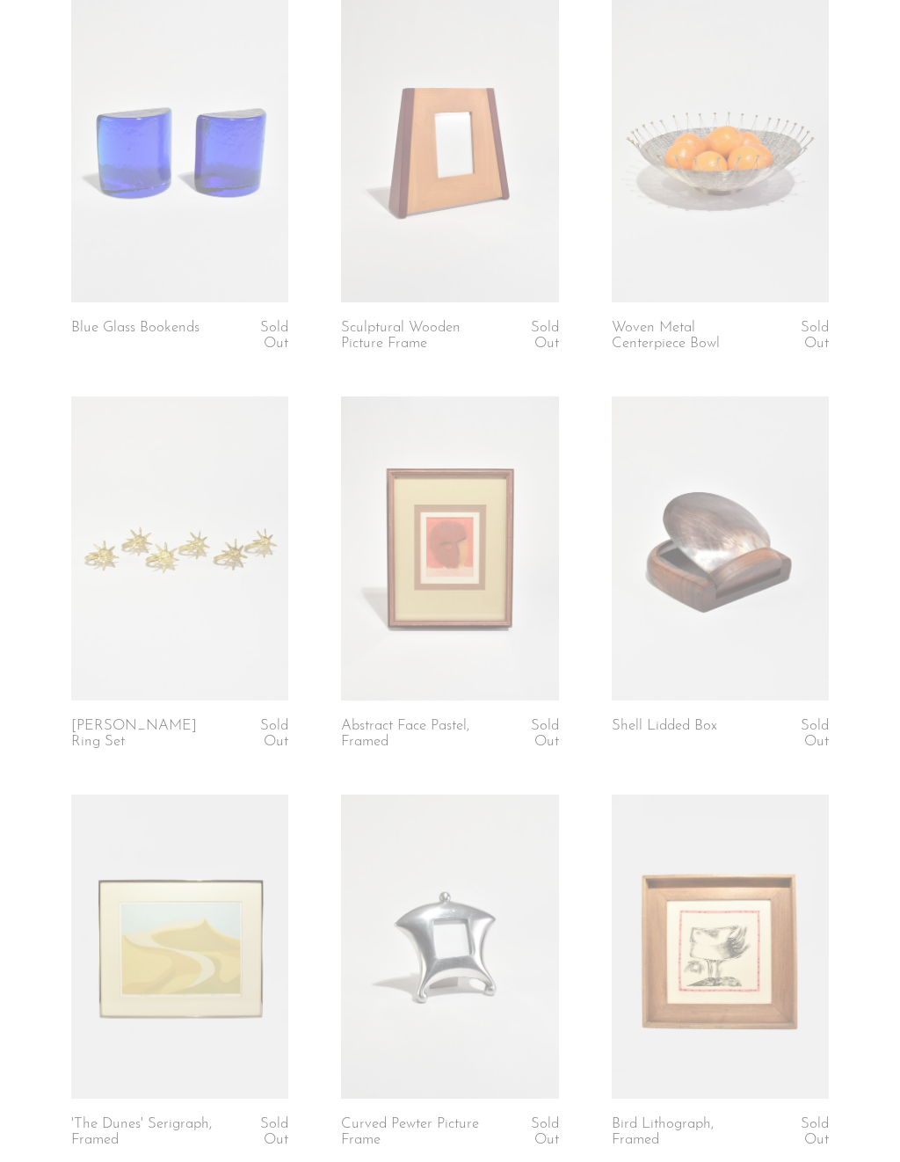
scroll to position [2561, 0]
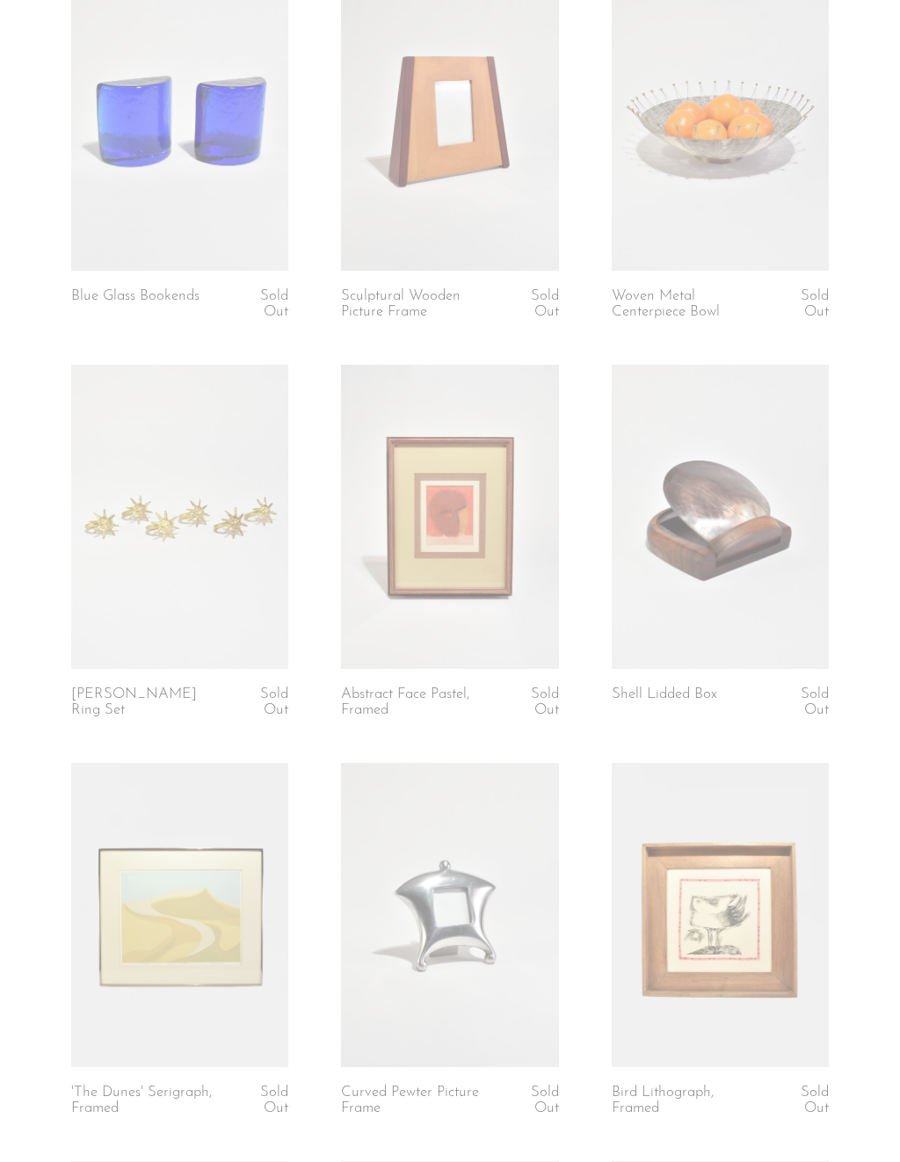
click at [691, 504] on link at bounding box center [720, 517] width 217 height 304
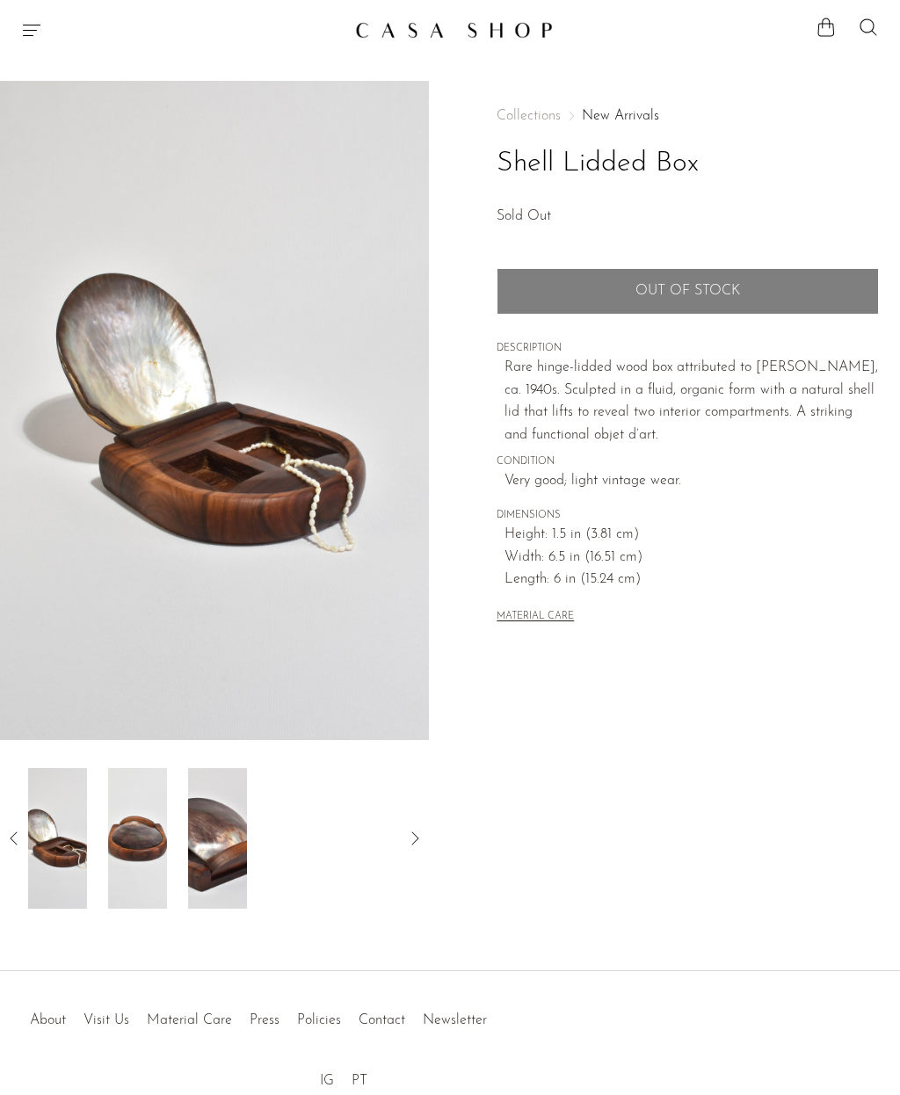
click at [203, 824] on div at bounding box center [214, 838] width 373 height 141
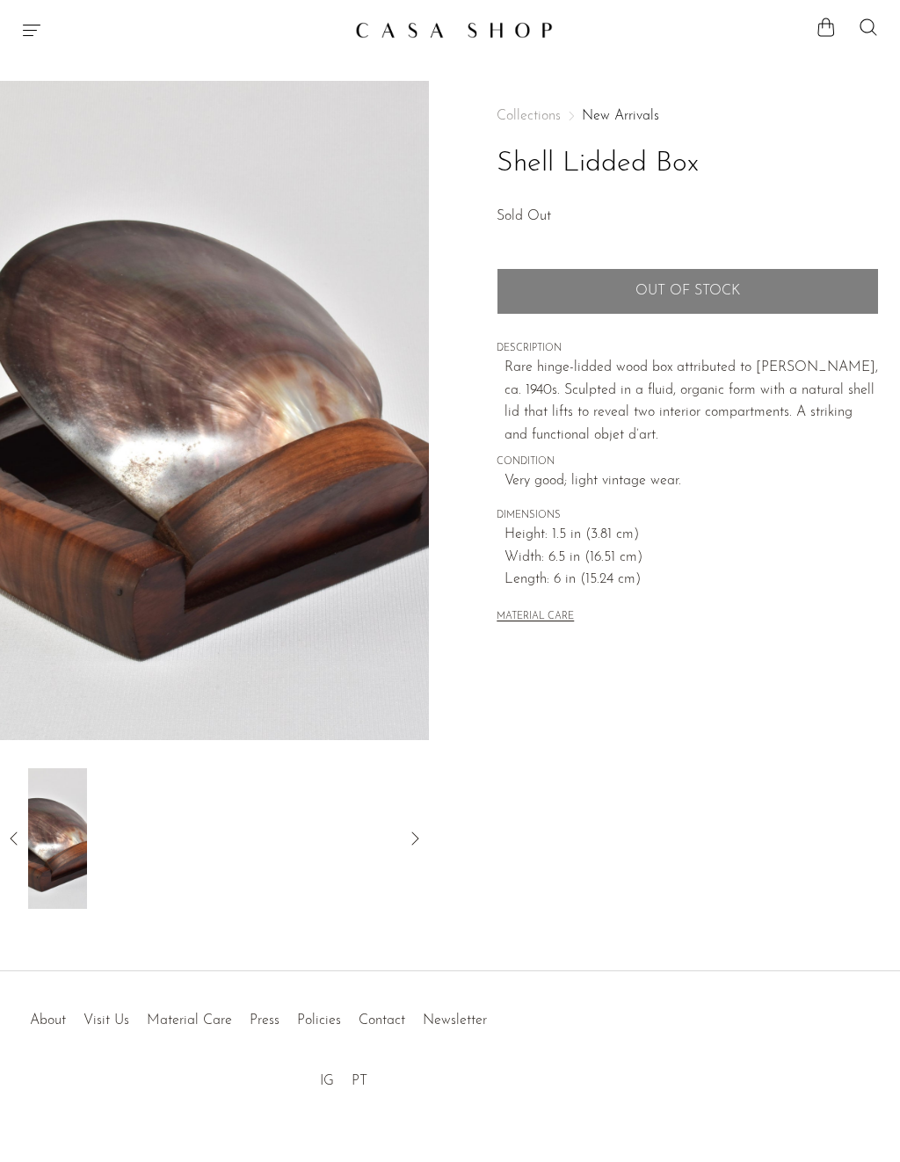
scroll to position [15, 0]
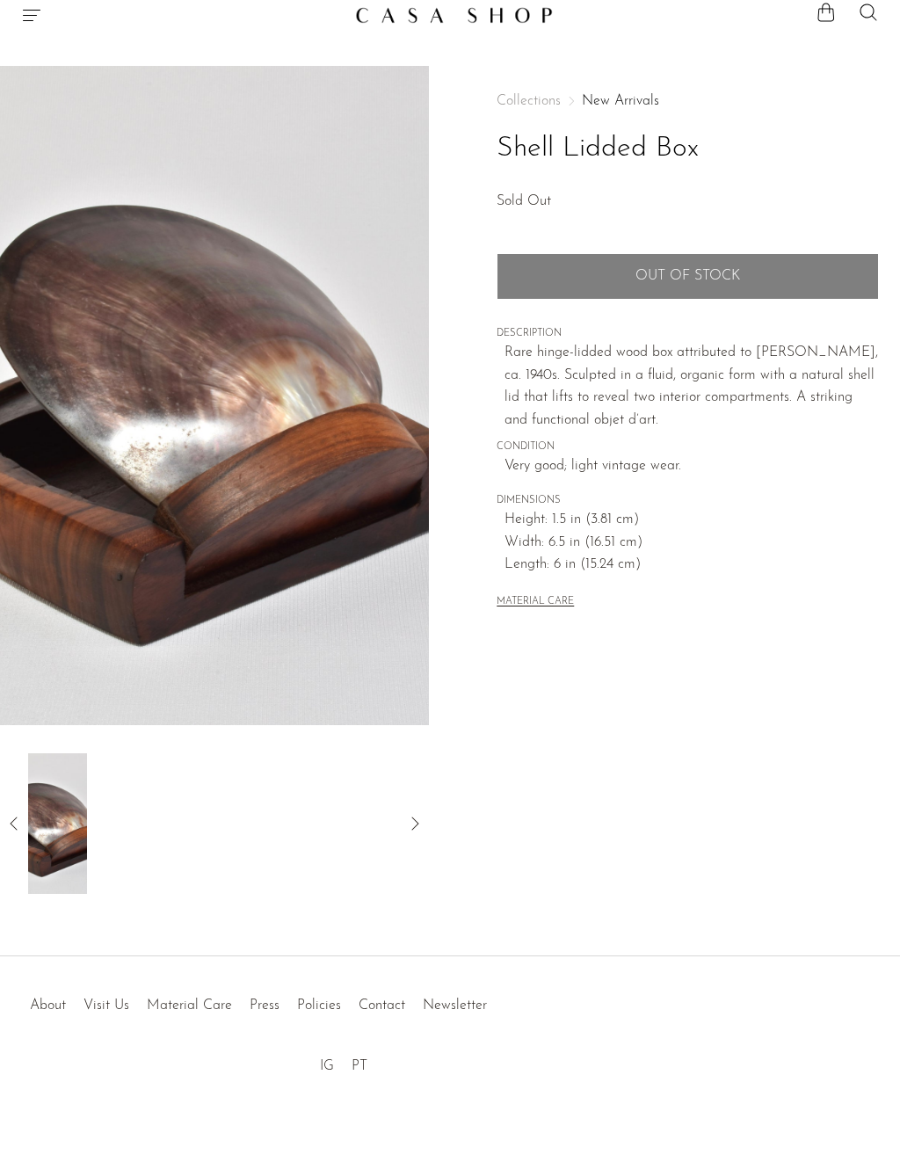
click at [25, 821] on icon at bounding box center [14, 823] width 21 height 21
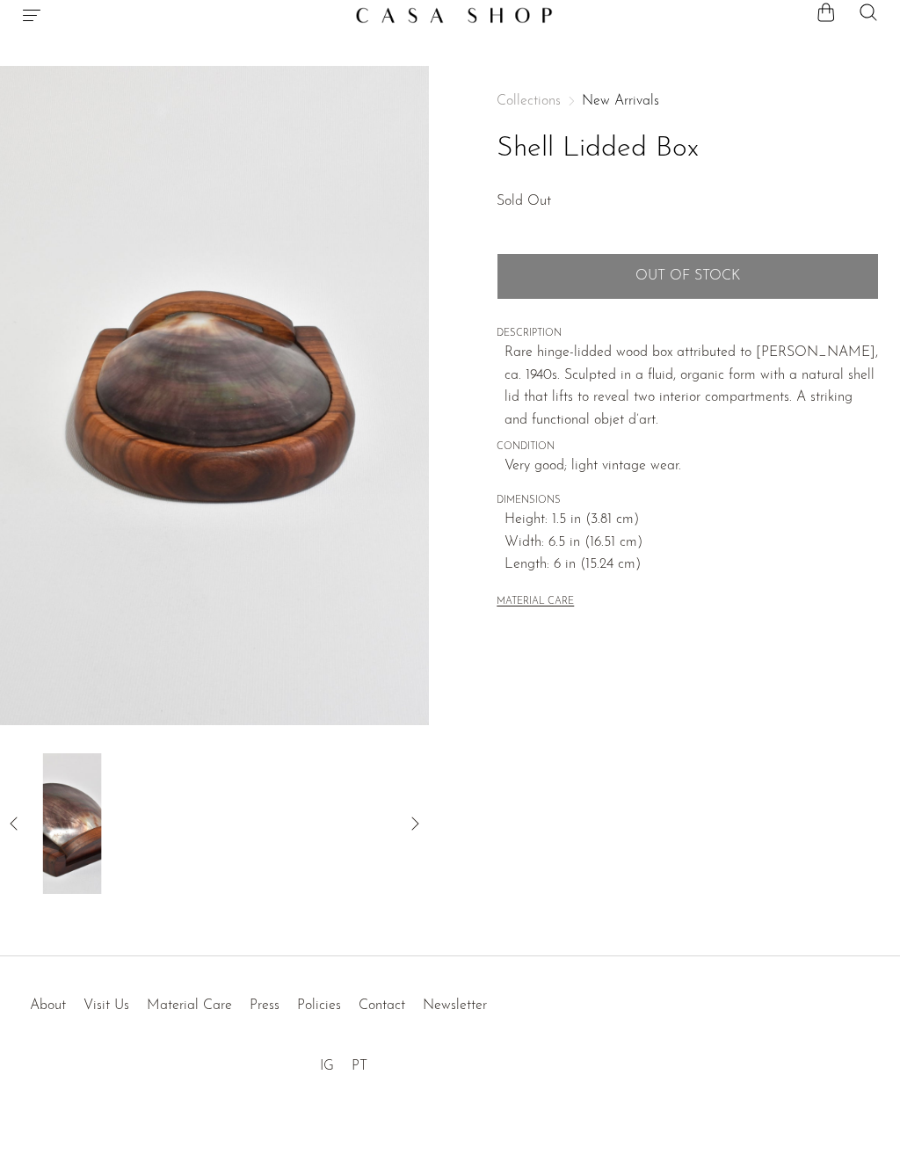
click at [21, 814] on icon at bounding box center [14, 823] width 21 height 21
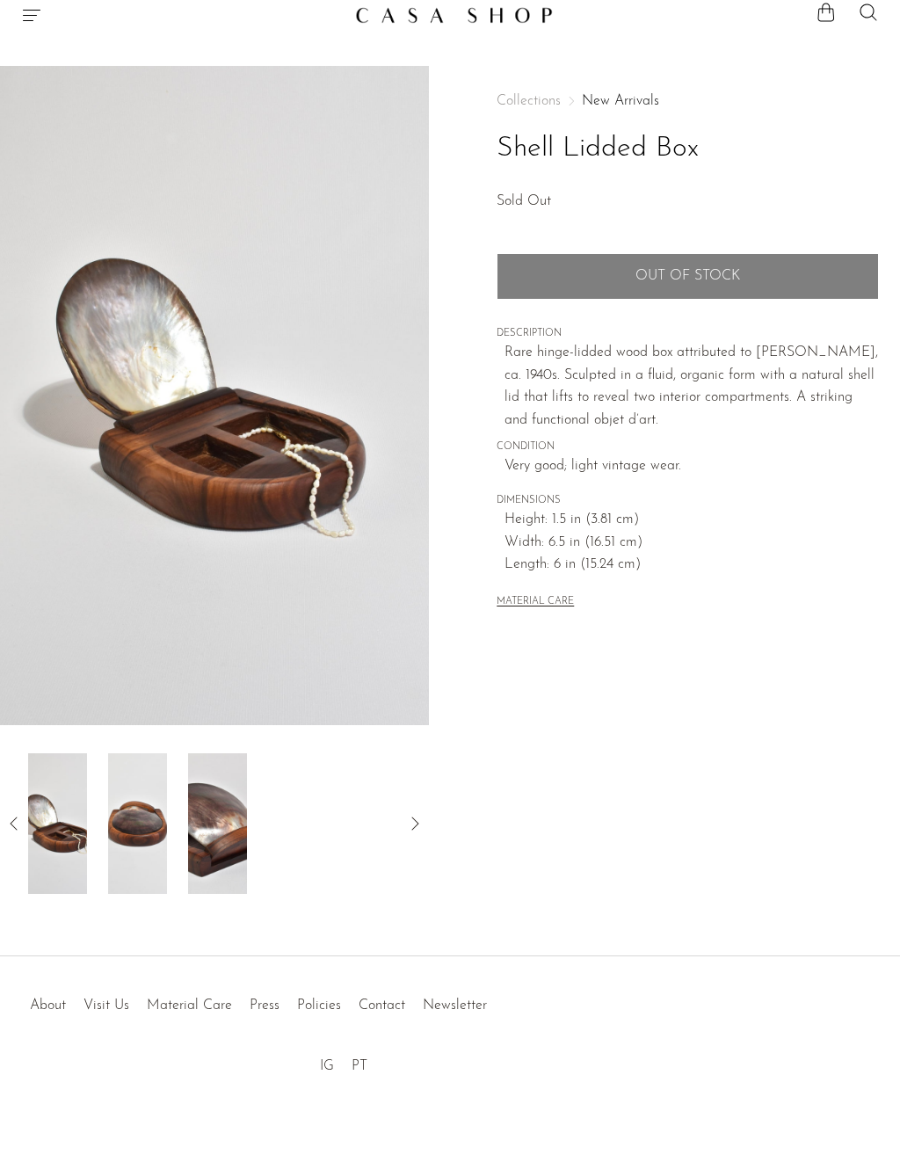
click at [86, 796] on img at bounding box center [57, 823] width 59 height 141
click at [25, 813] on div at bounding box center [214, 823] width 429 height 141
click at [20, 832] on icon at bounding box center [14, 823] width 21 height 21
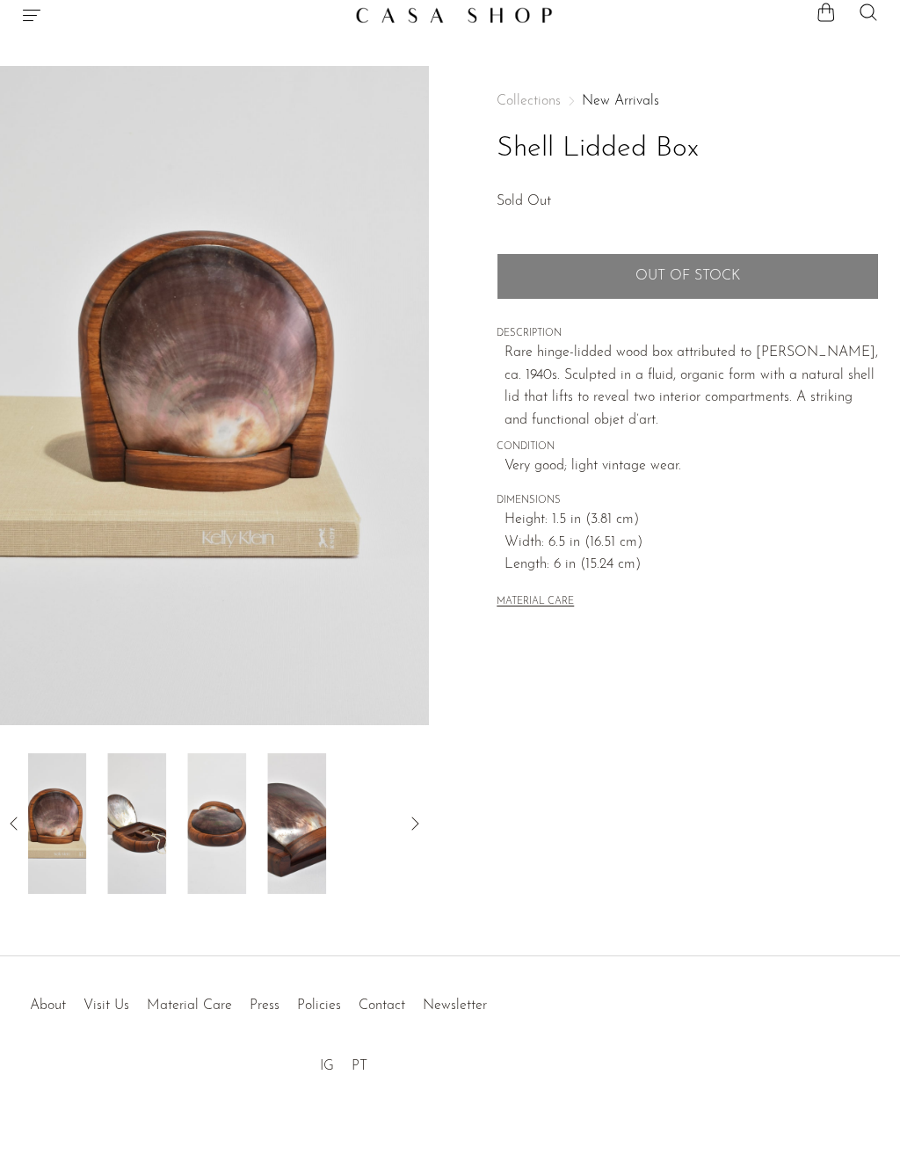
click at [25, 819] on icon at bounding box center [14, 823] width 21 height 21
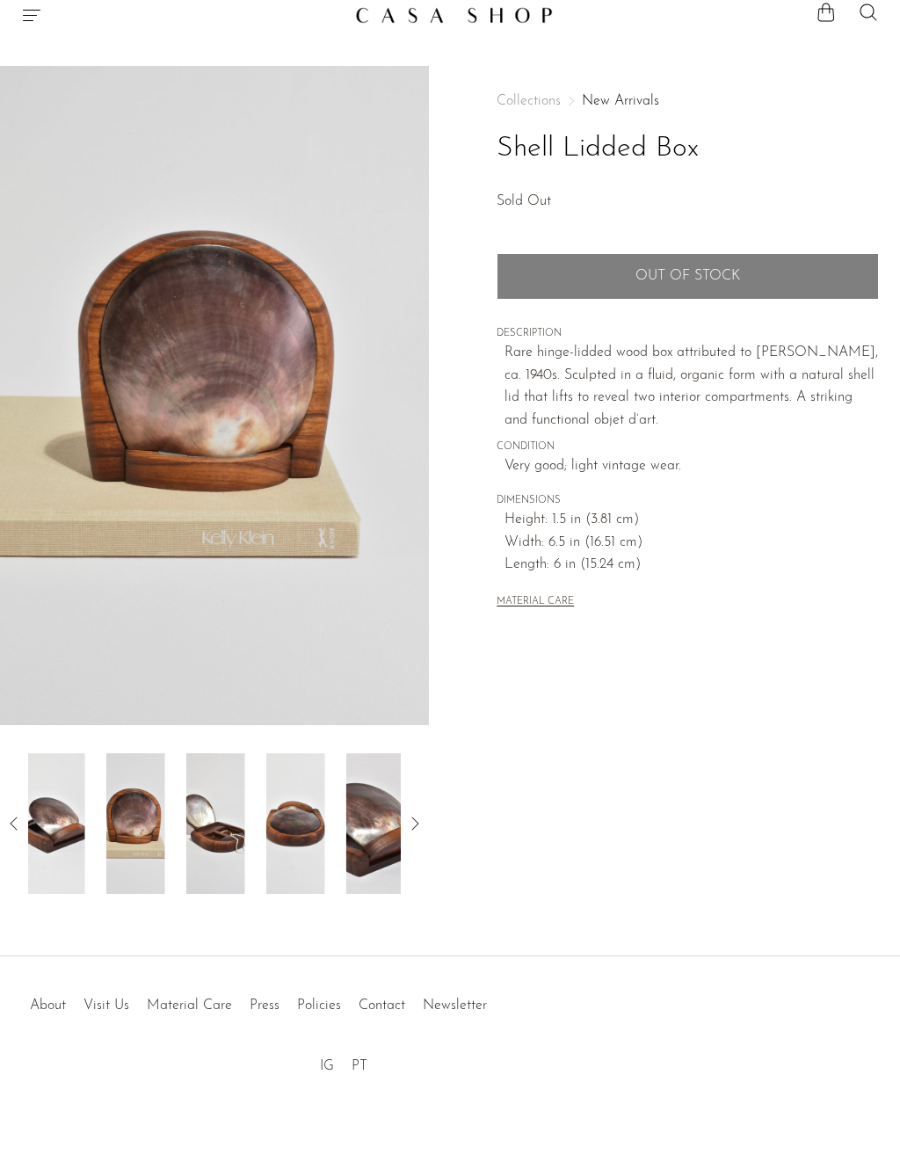
click at [134, 831] on div at bounding box center [214, 823] width 373 height 141
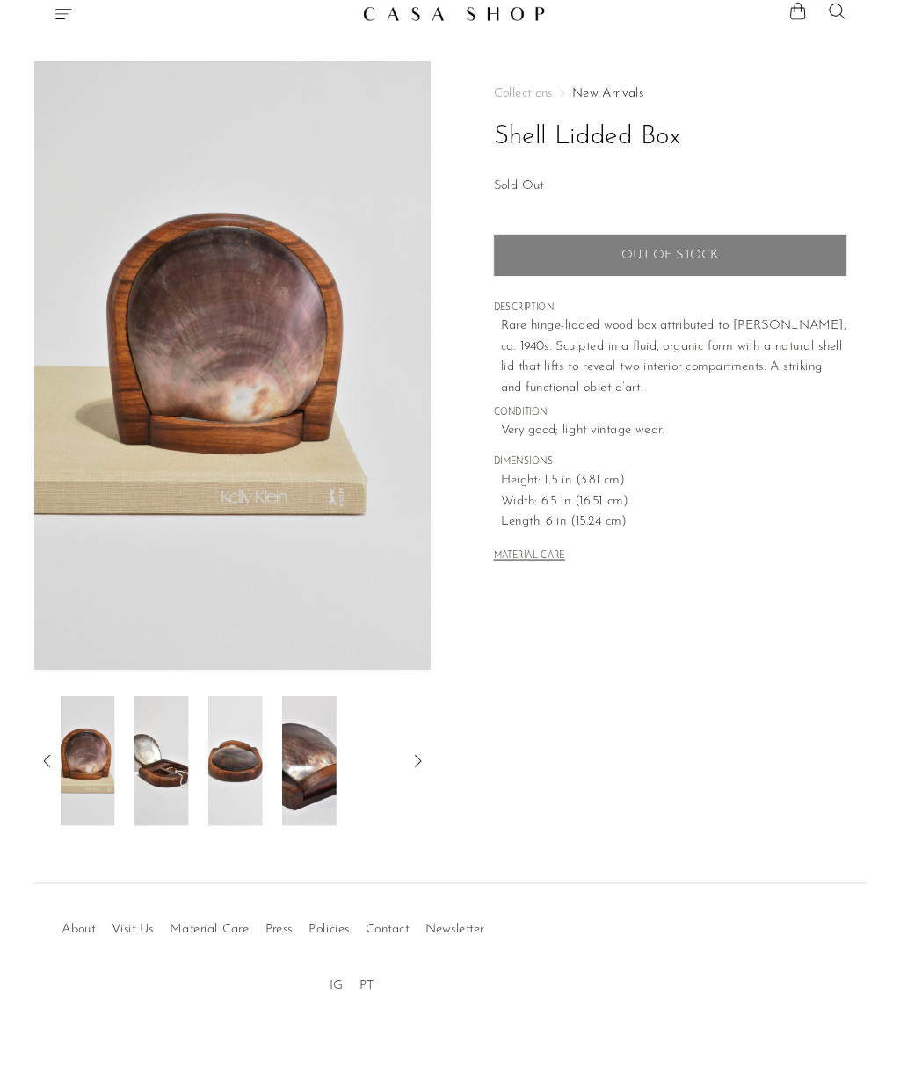
scroll to position [0, 0]
